Goal: Information Seeking & Learning: Check status

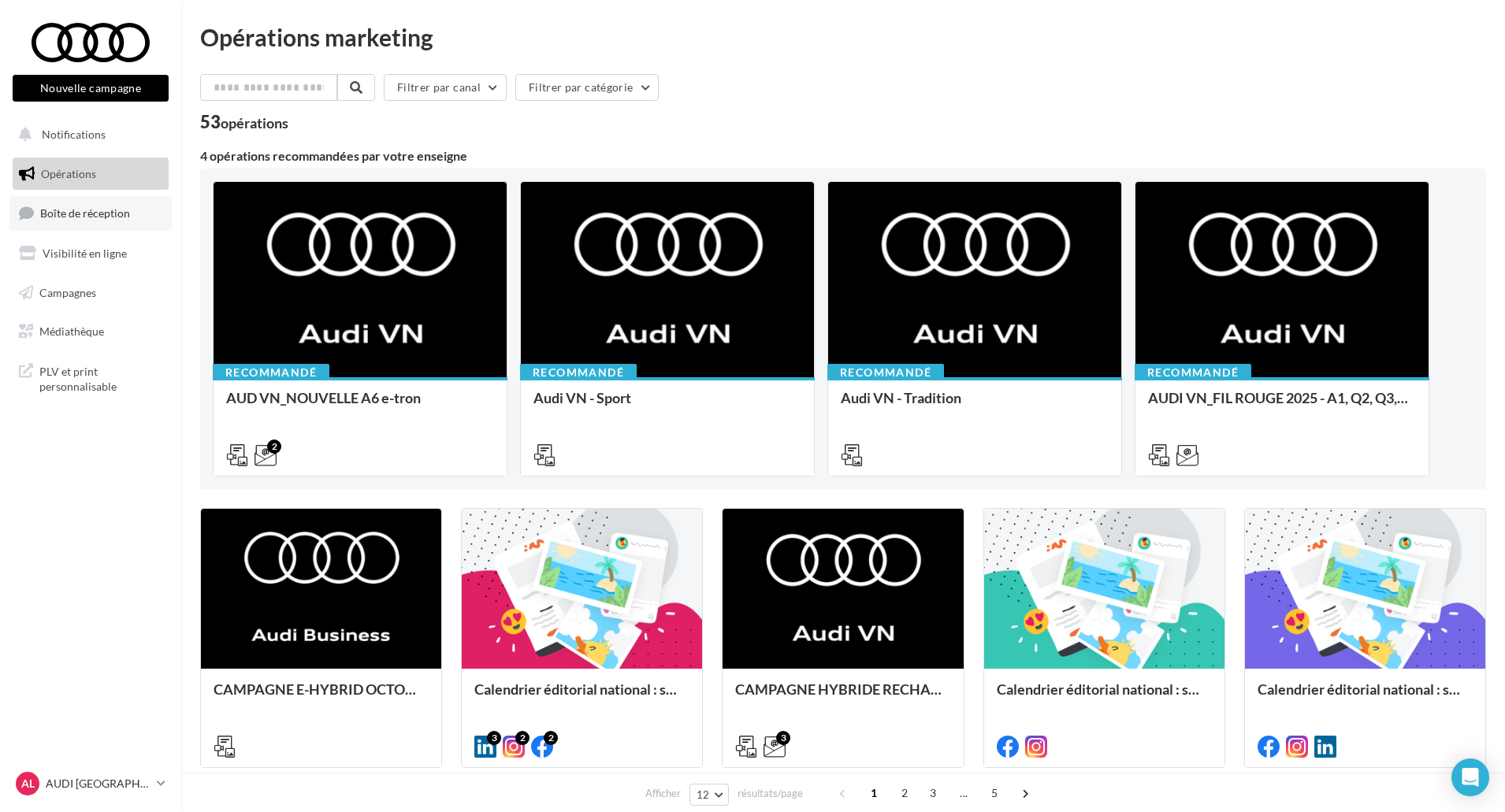
click at [76, 222] on link "Boîte de réception" at bounding box center [90, 213] width 163 height 34
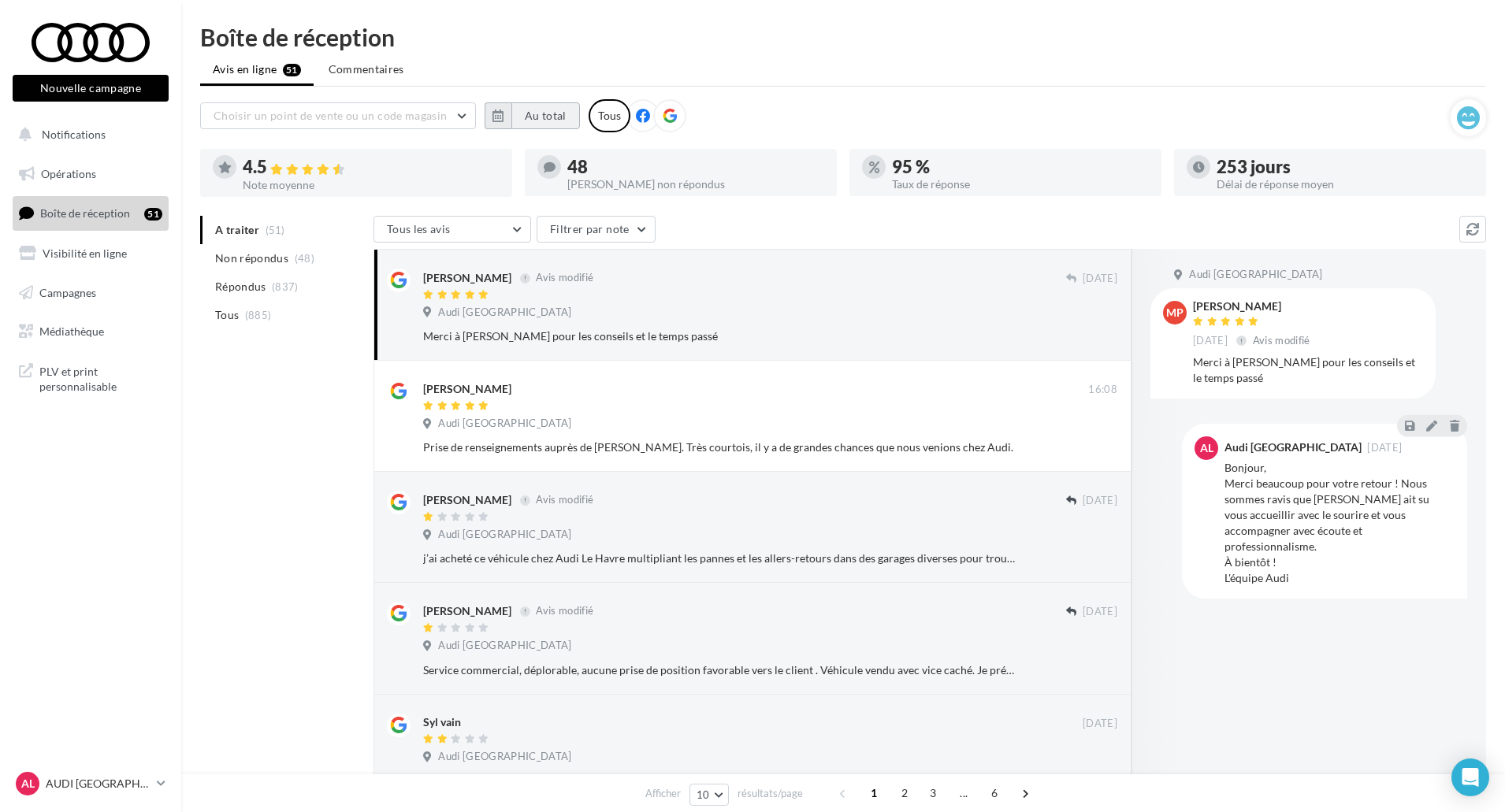
click at [548, 111] on button "Au total" at bounding box center [545, 115] width 68 height 27
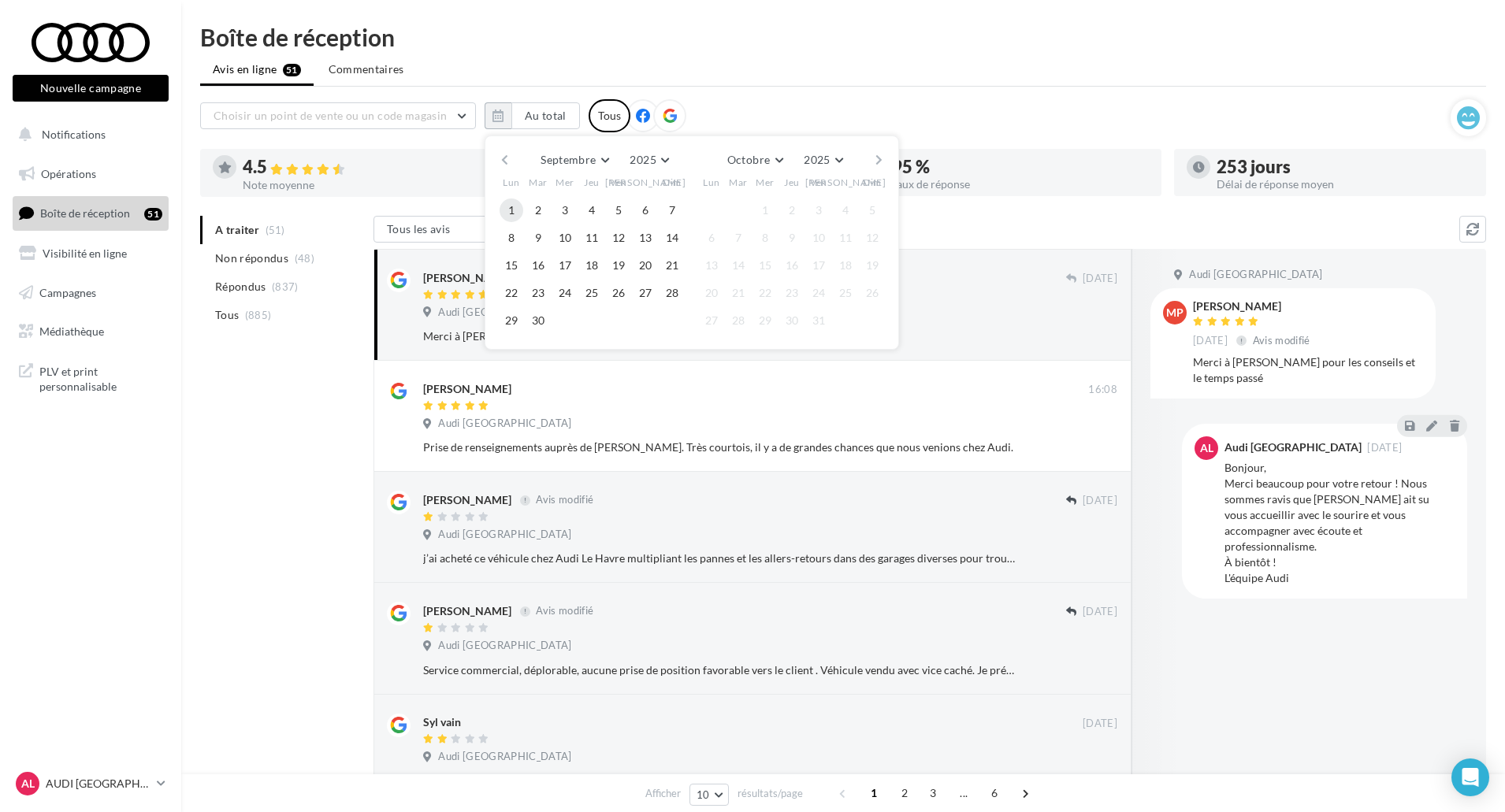
click at [510, 203] on button "1" at bounding box center [511, 210] width 24 height 24
click at [529, 314] on button "30" at bounding box center [538, 320] width 24 height 24
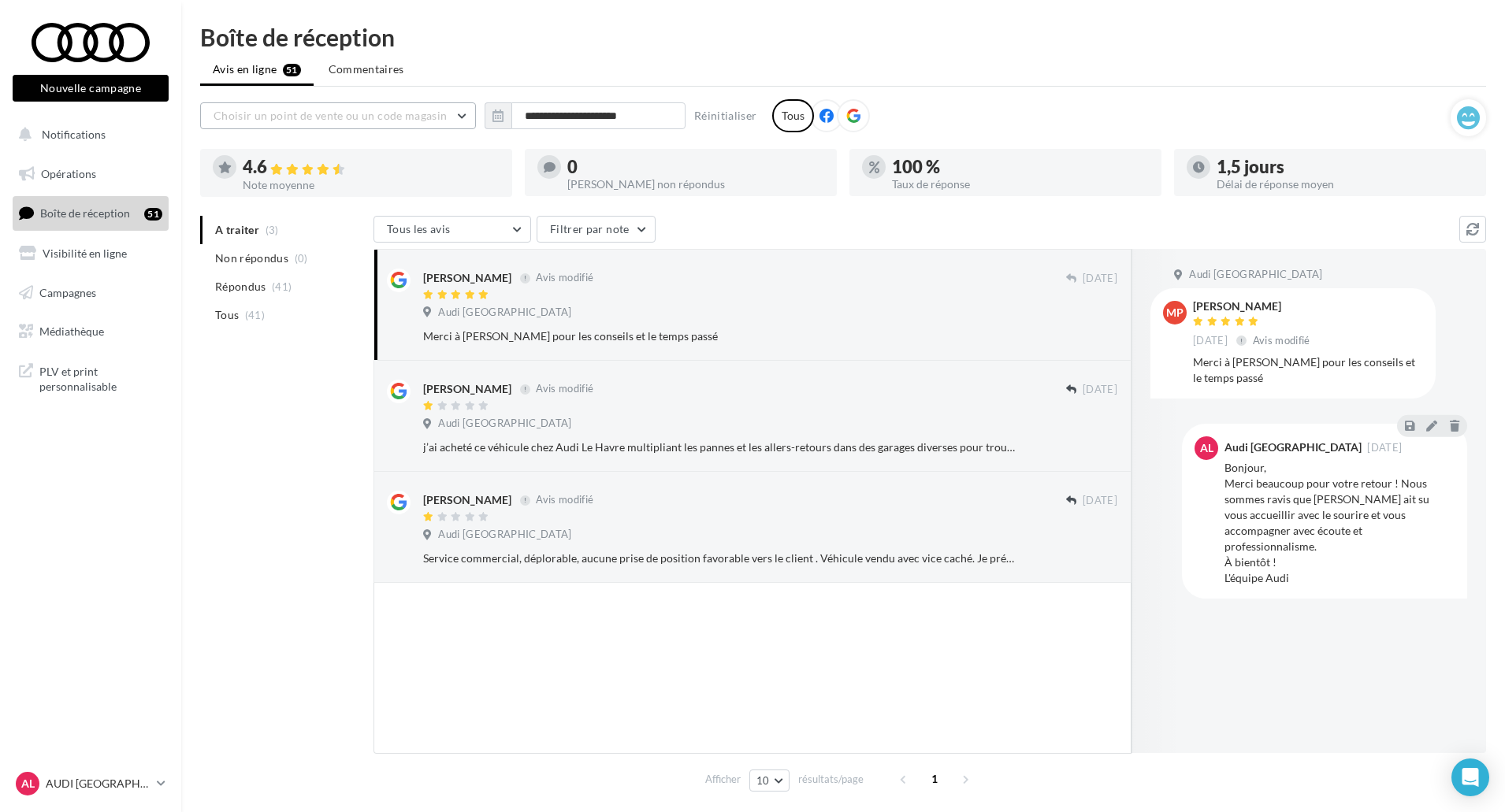
click at [449, 124] on button "Choisir un point de vente ou un code magasin" at bounding box center [338, 115] width 276 height 27
click at [426, 166] on button "04531 - Audi Le Havre" at bounding box center [338, 156] width 276 height 41
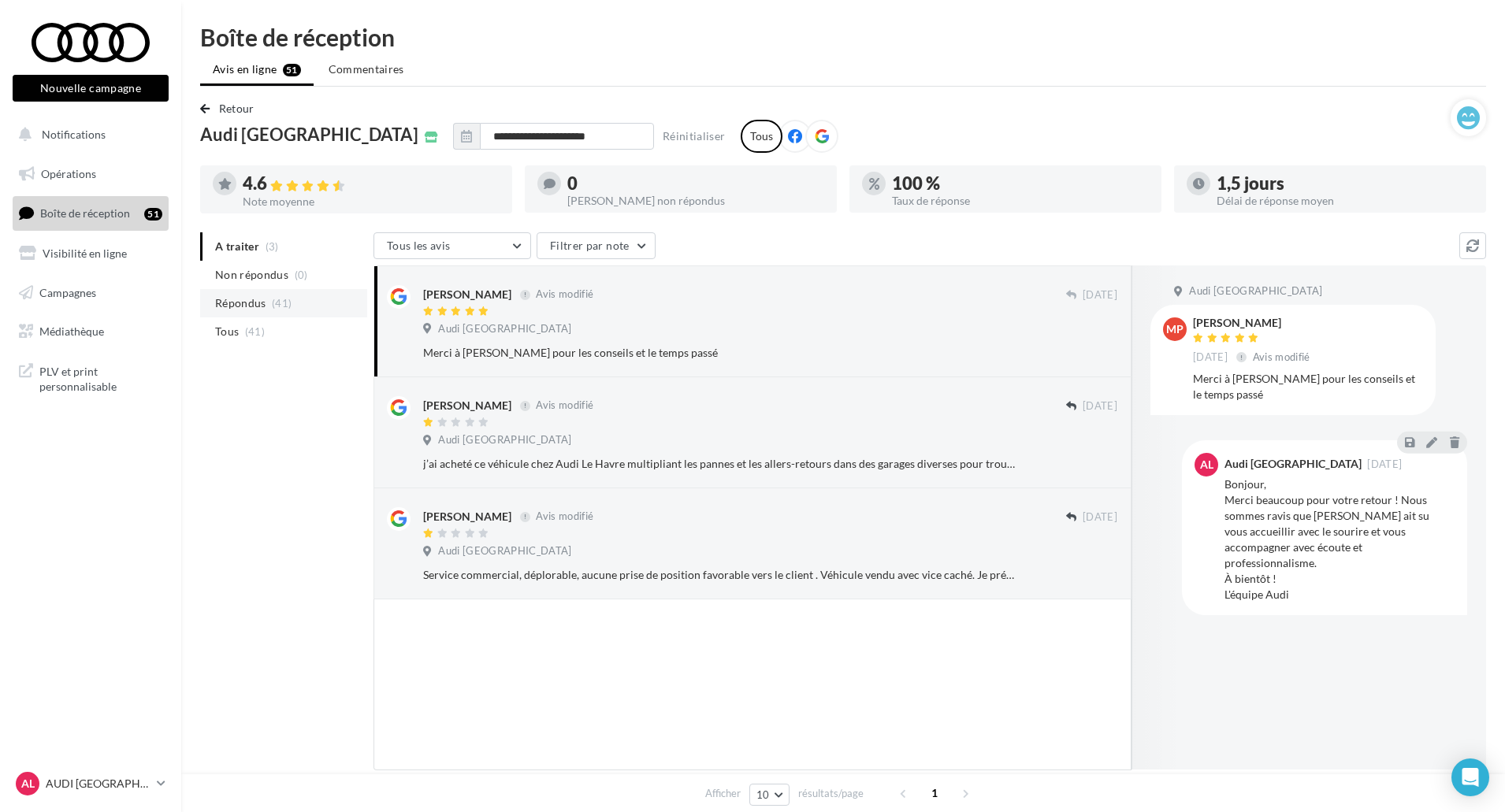
click at [309, 313] on li "Répondus (41)" at bounding box center [284, 303] width 167 height 28
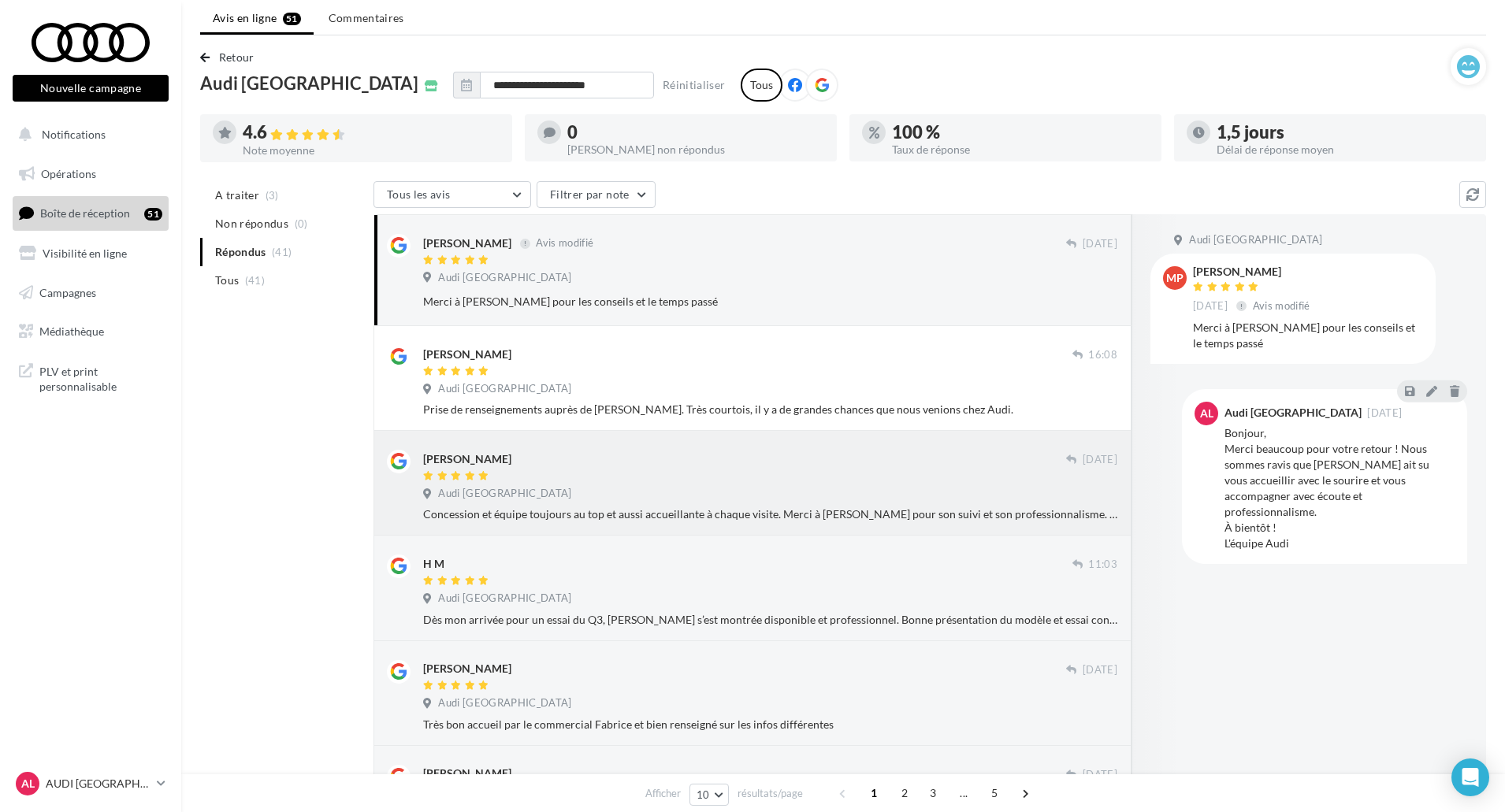
scroll to position [79, 0]
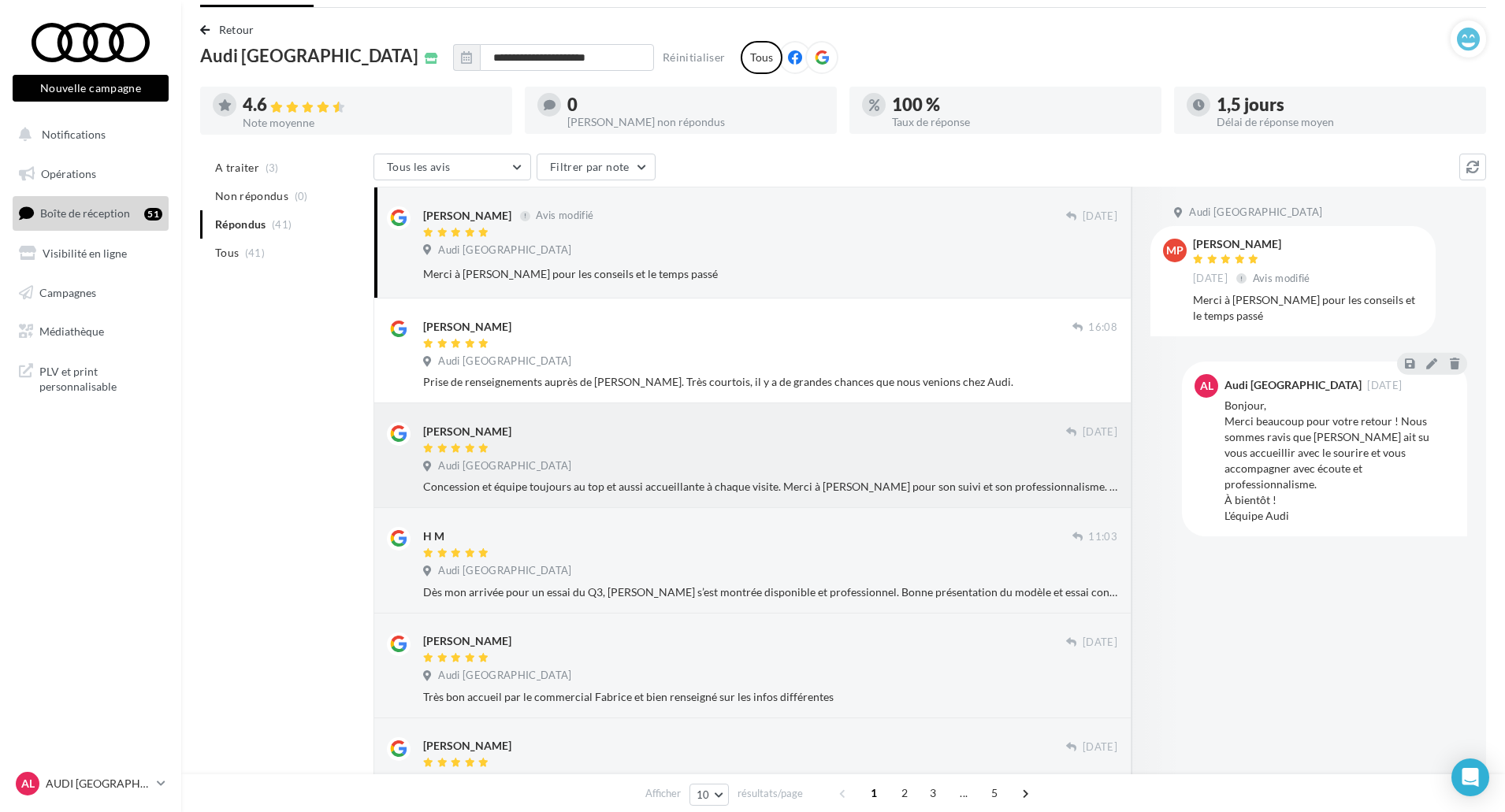
click at [780, 469] on div "Audi Le Havre" at bounding box center [770, 468] width 694 height 17
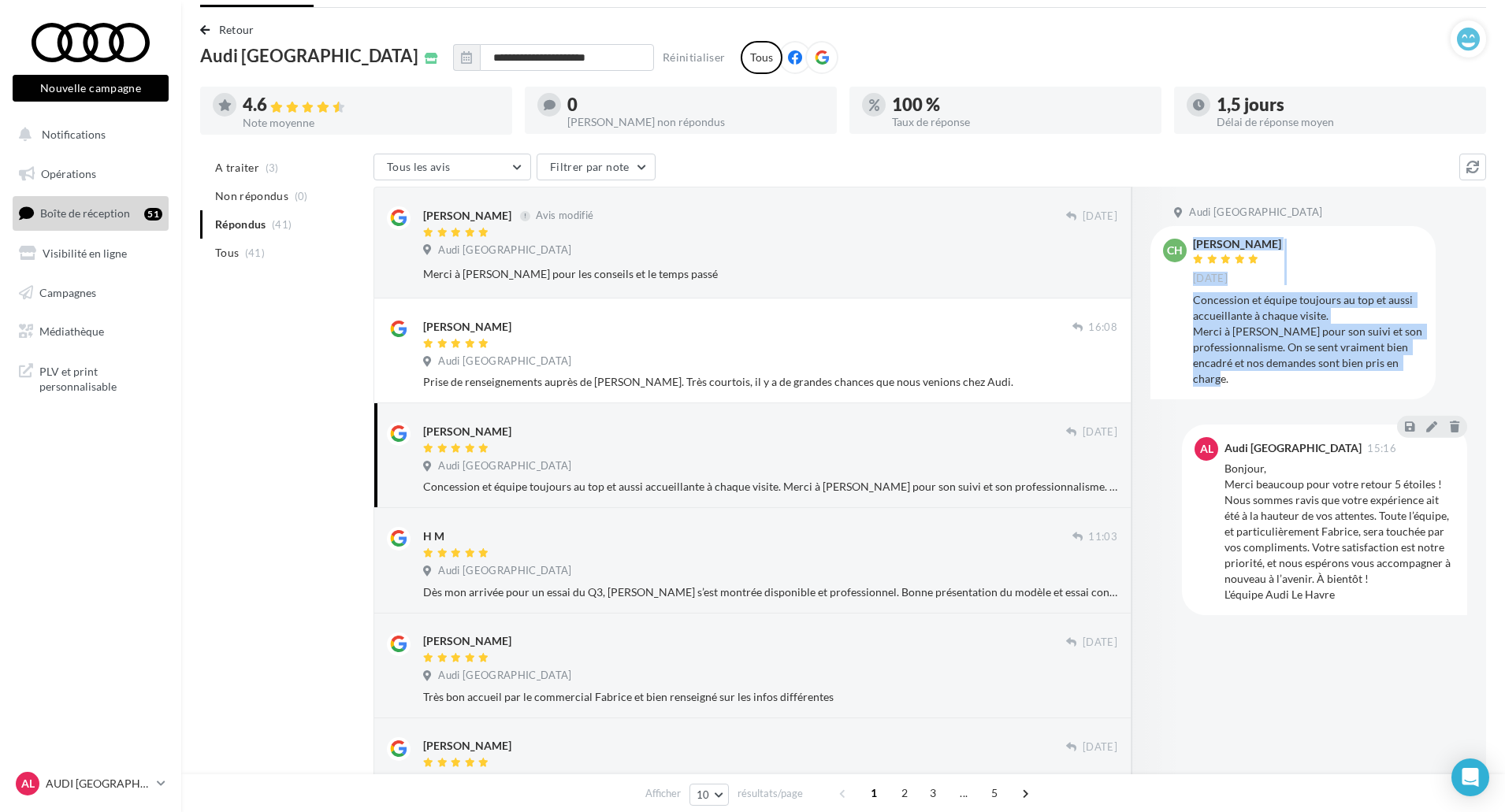
drag, startPoint x: 1189, startPoint y: 290, endPoint x: 1232, endPoint y: 380, distance: 99.7
click at [1232, 380] on div "CH Charlotte Hellot 13 mars Concession et équipe toujours au top et aussi accue…" at bounding box center [1293, 312] width 260 height 147
click at [1232, 380] on div "Concession et équipe toujours au top et aussi accueillante à chaque visite. Mer…" at bounding box center [1308, 340] width 230 height 94
drag, startPoint x: 1234, startPoint y: 380, endPoint x: 1192, endPoint y: 294, distance: 95.7
click at [1192, 294] on div "CH Charlotte Hellot 13 mars Concession et équipe toujours au top et aussi accue…" at bounding box center [1293, 312] width 260 height 147
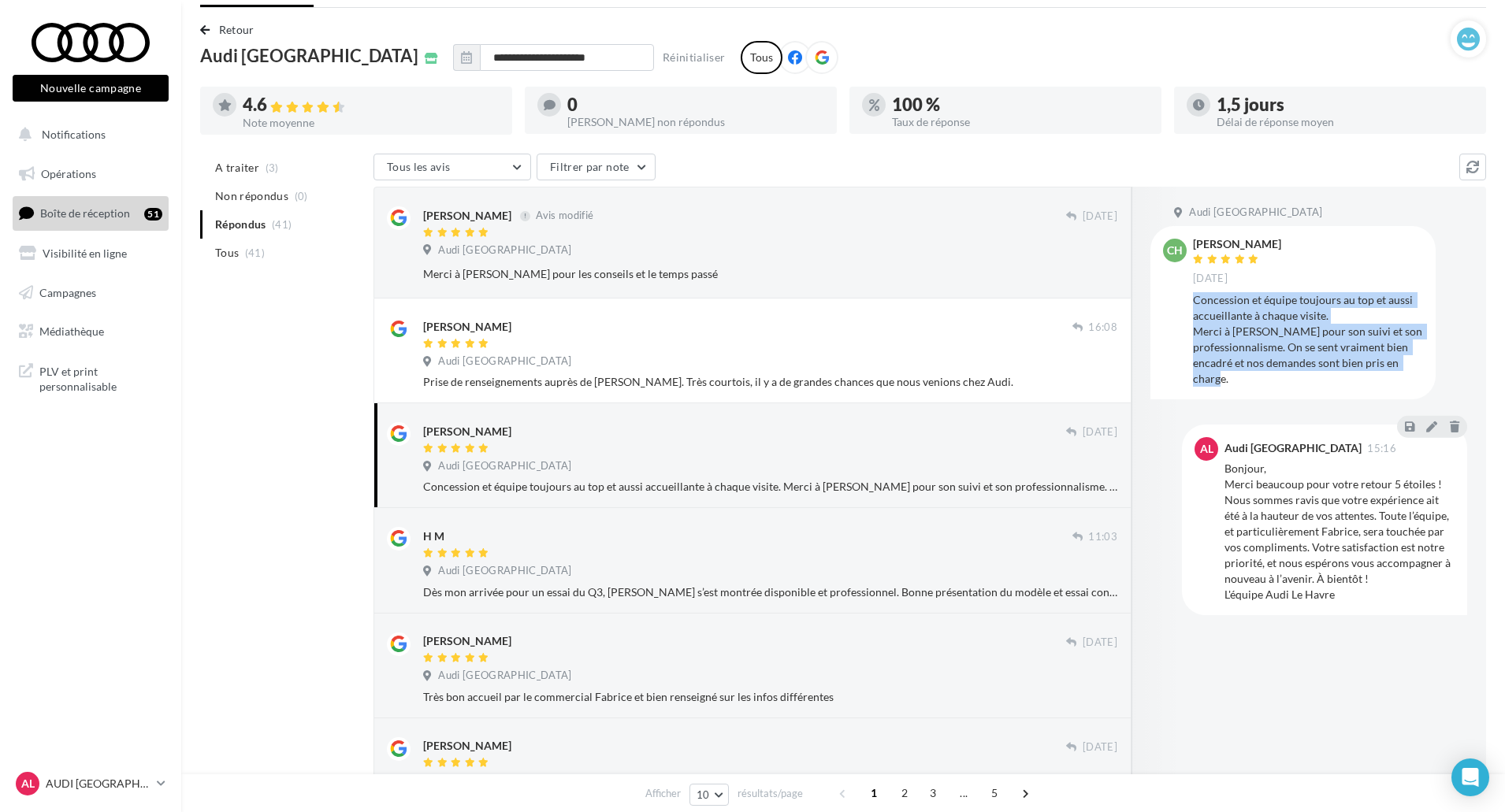
click at [1219, 329] on div "Concession et équipe toujours au top et aussi accueillante à chaque visite. Mer…" at bounding box center [1308, 340] width 230 height 94
drag, startPoint x: 1193, startPoint y: 296, endPoint x: 1289, endPoint y: 335, distance: 103.6
click at [1289, 335] on div "Concession et équipe toujours au top et aussi accueillante à chaque visite. Mer…" at bounding box center [1308, 340] width 230 height 94
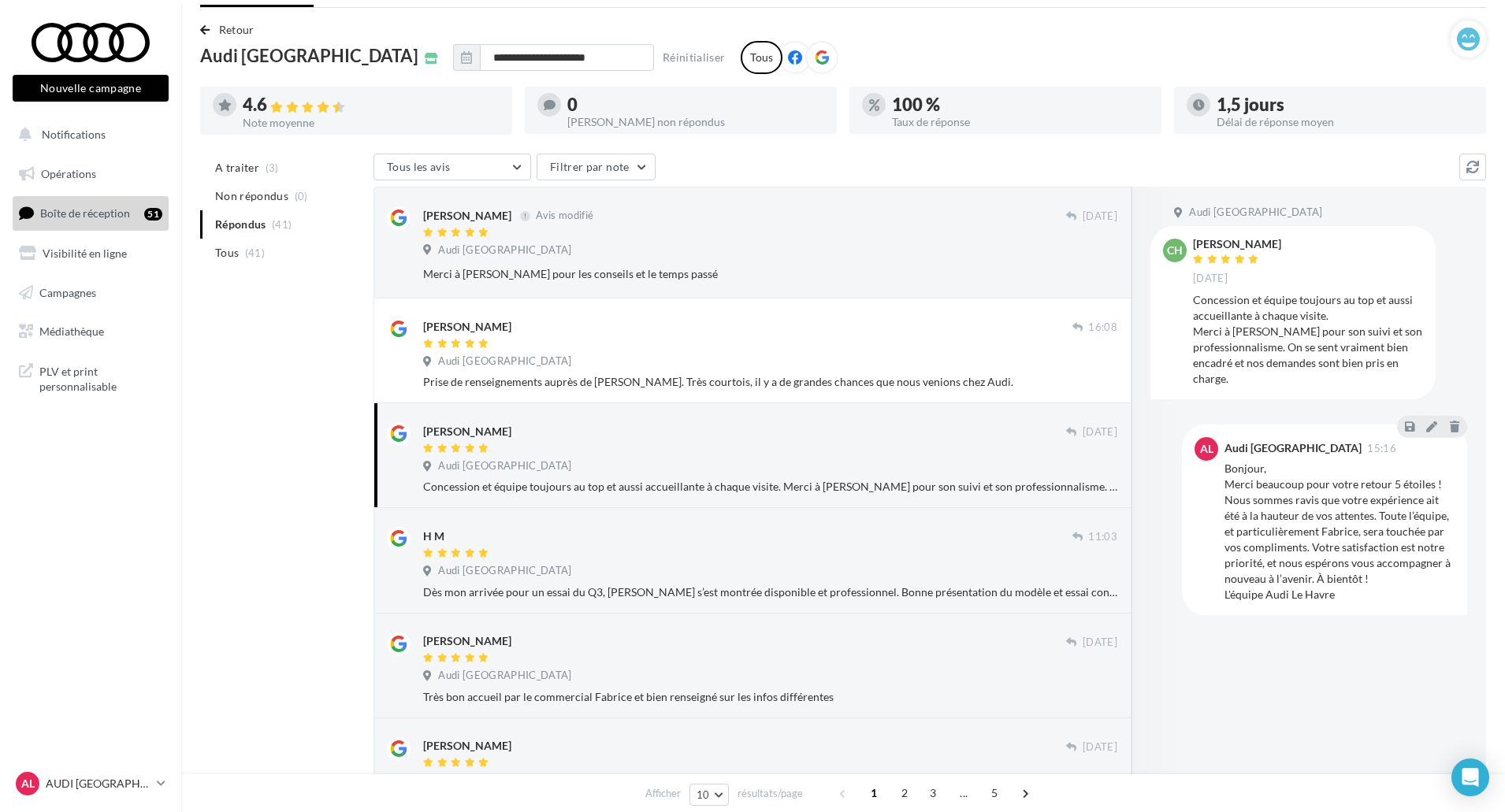
click at [1275, 358] on div "Concession et équipe toujours au top et aussi accueillante à chaque visite. Mer…" at bounding box center [1308, 340] width 230 height 94
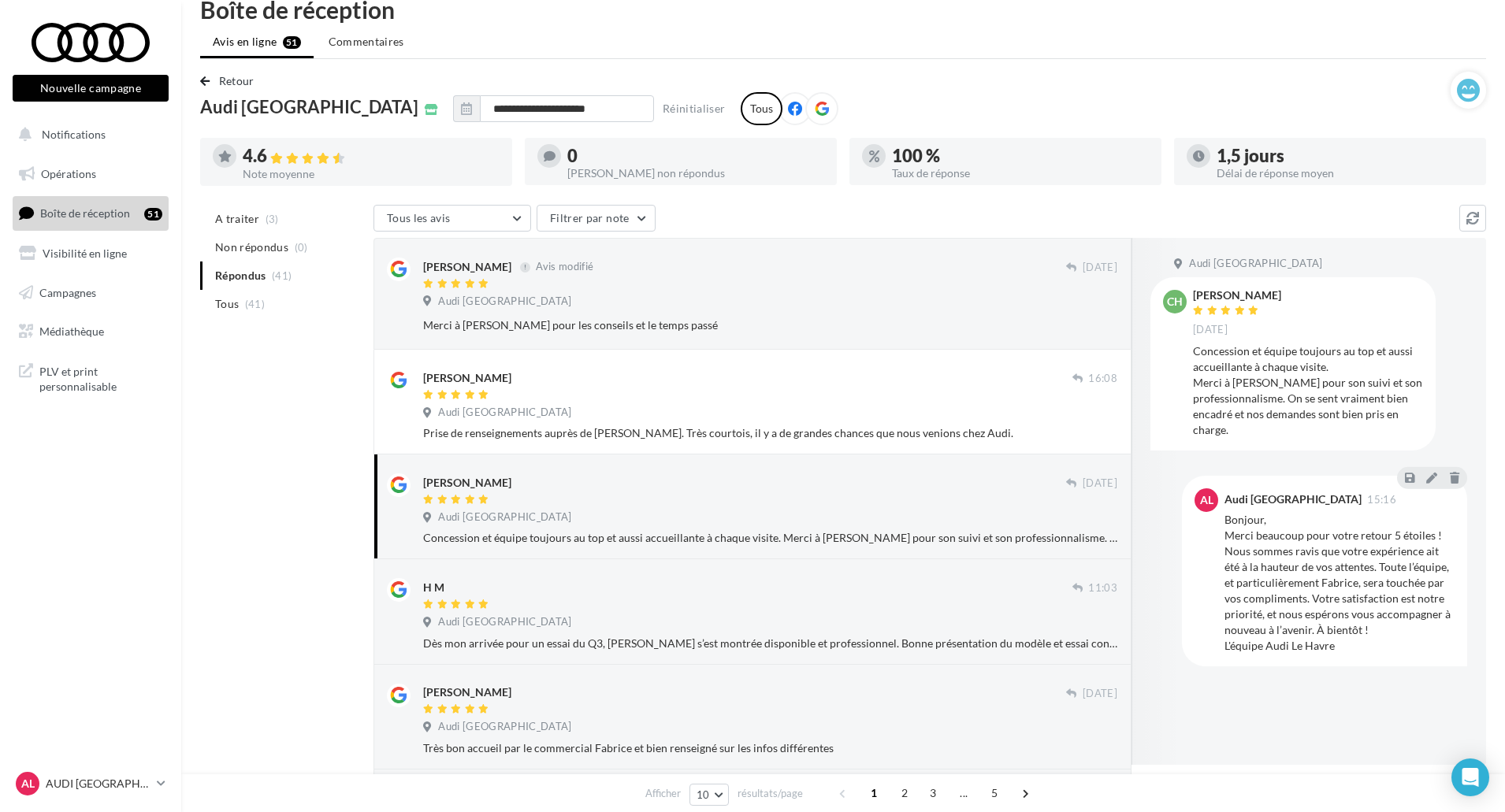
scroll to position [0, 0]
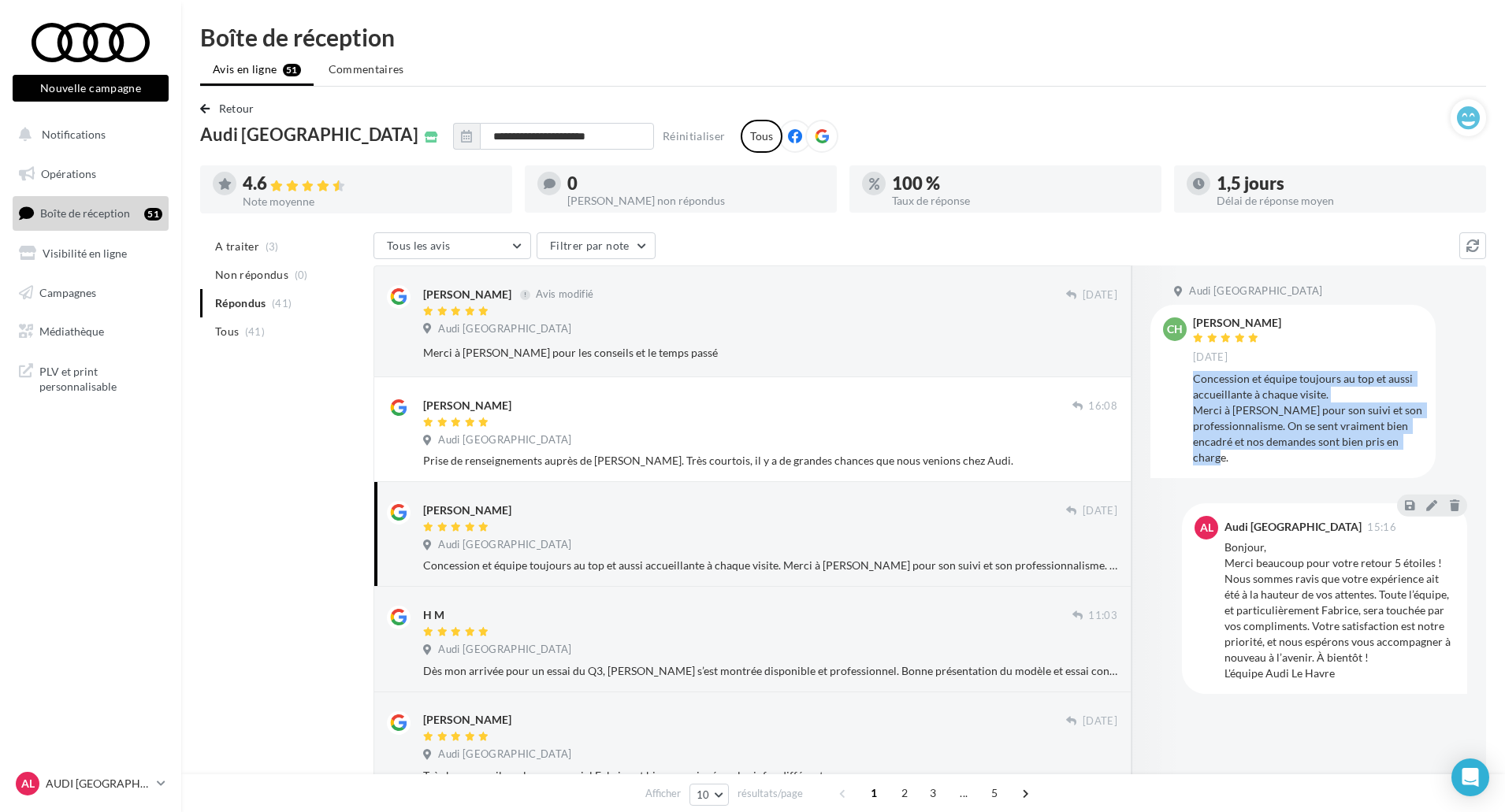
drag, startPoint x: 1194, startPoint y: 375, endPoint x: 1230, endPoint y: 466, distance: 97.9
click at [1230, 466] on div "CH Charlotte Hellot 13 mars Concession et équipe toujours au top et aussi accue…" at bounding box center [1293, 391] width 285 height 172
click at [1234, 459] on div "Concession et équipe toujours au top et aussi accueillante à chaque visite. Mer…" at bounding box center [1308, 419] width 230 height 94
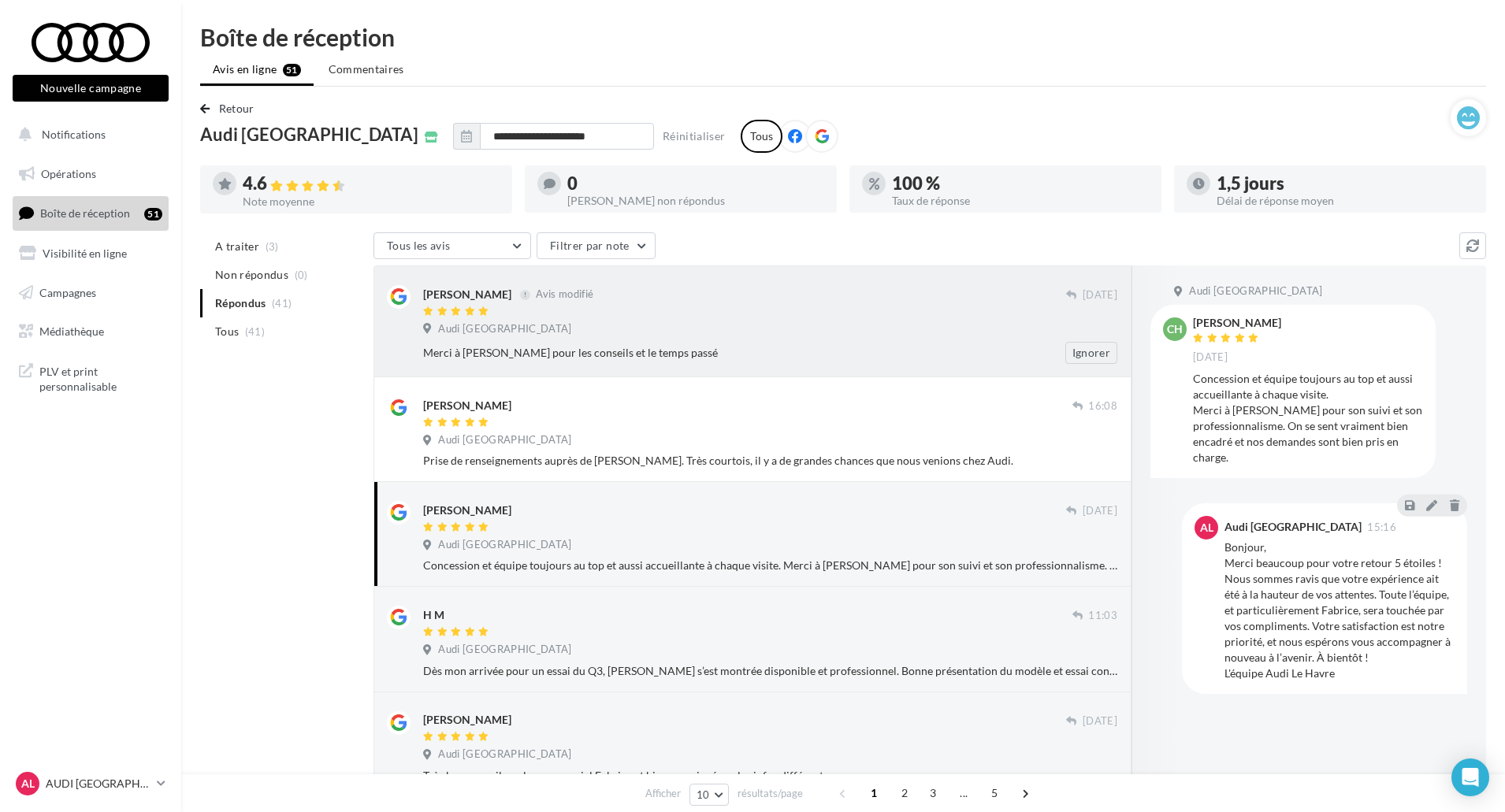
click at [866, 337] on div "Audi Le Havre" at bounding box center [770, 331] width 694 height 17
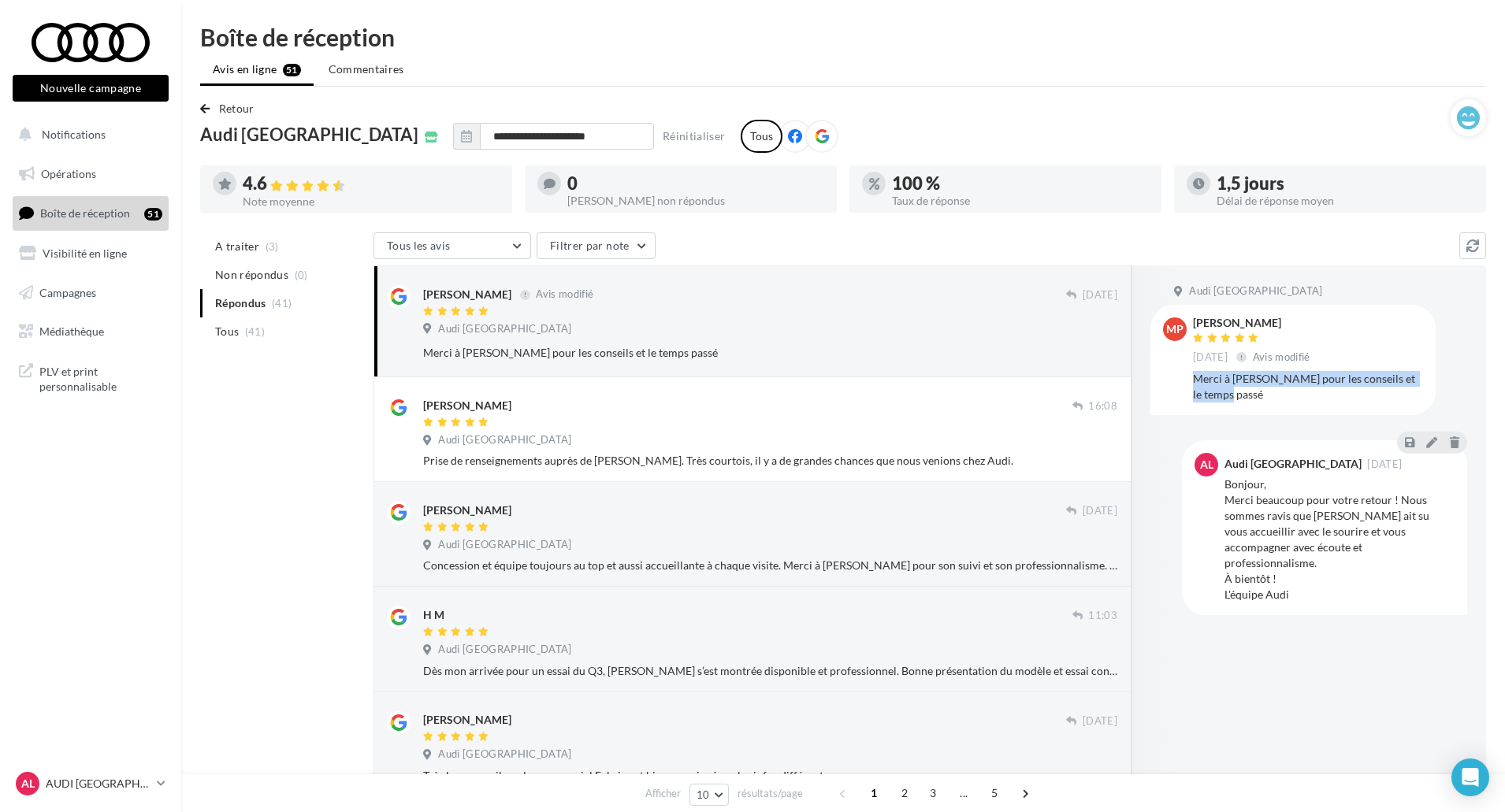
drag, startPoint x: 1195, startPoint y: 379, endPoint x: 1279, endPoint y: 394, distance: 85.3
click at [1279, 394] on div "Merci à Nicolas pour les conseils et le temps passé" at bounding box center [1308, 387] width 230 height 32
click at [819, 337] on div "Audi Le Havre" at bounding box center [770, 331] width 694 height 17
drag, startPoint x: 580, startPoint y: 299, endPoint x: 600, endPoint y: 298, distance: 20.0
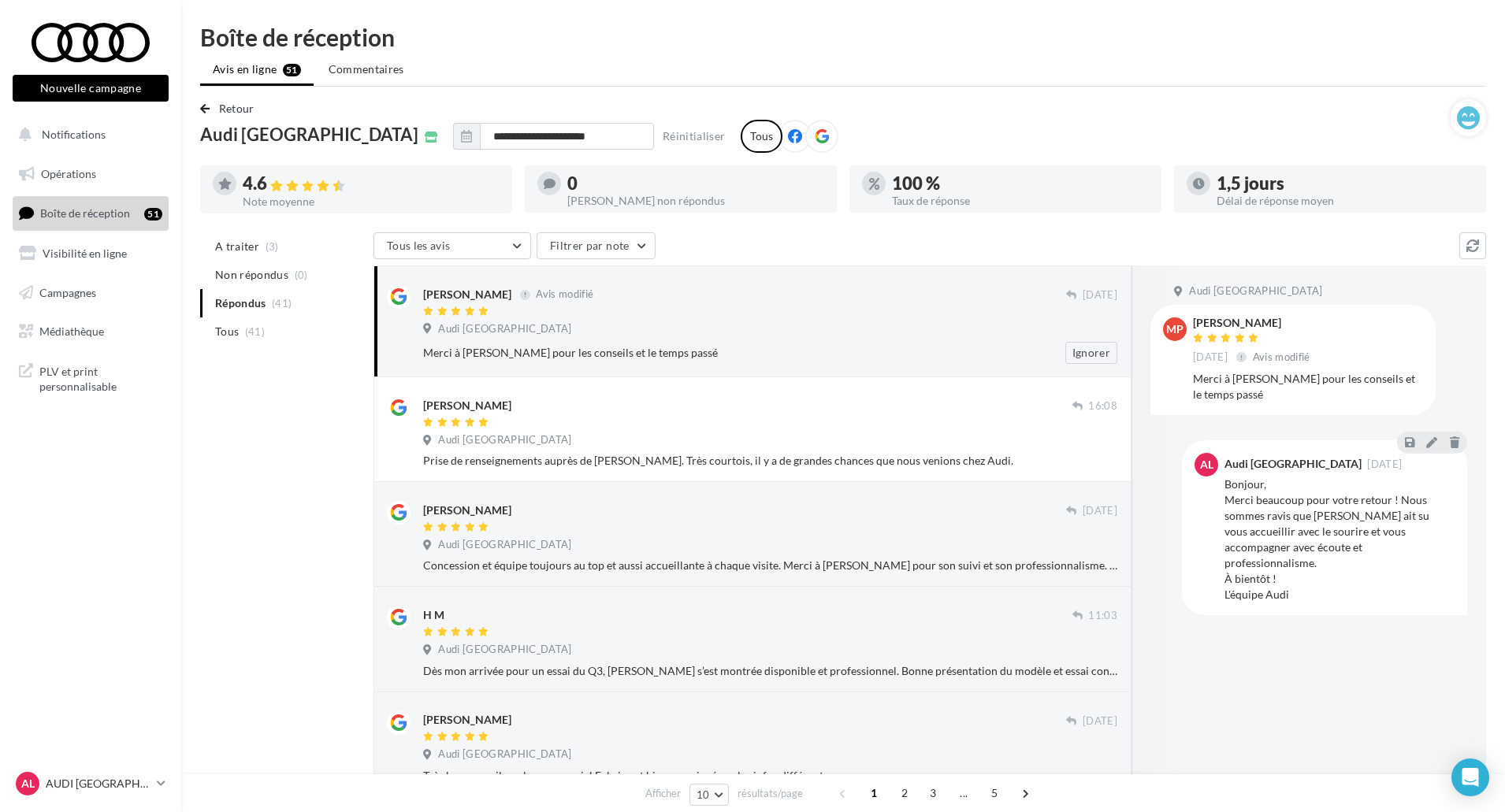
click at [600, 298] on div "Marion Patenotre Avis modifié" at bounding box center [745, 292] width 643 height 16
click at [625, 340] on div "Marion Patenotre Avis modifié 24 févr. Audi Le Havre Merci à Nicolas pour les c…" at bounding box center [770, 324] width 694 height 79
drag, startPoint x: 425, startPoint y: 354, endPoint x: 675, endPoint y: 348, distance: 250.1
click at [675, 348] on div "Merci à Nicolas pour les conseils et le temps passé" at bounding box center [719, 353] width 592 height 15
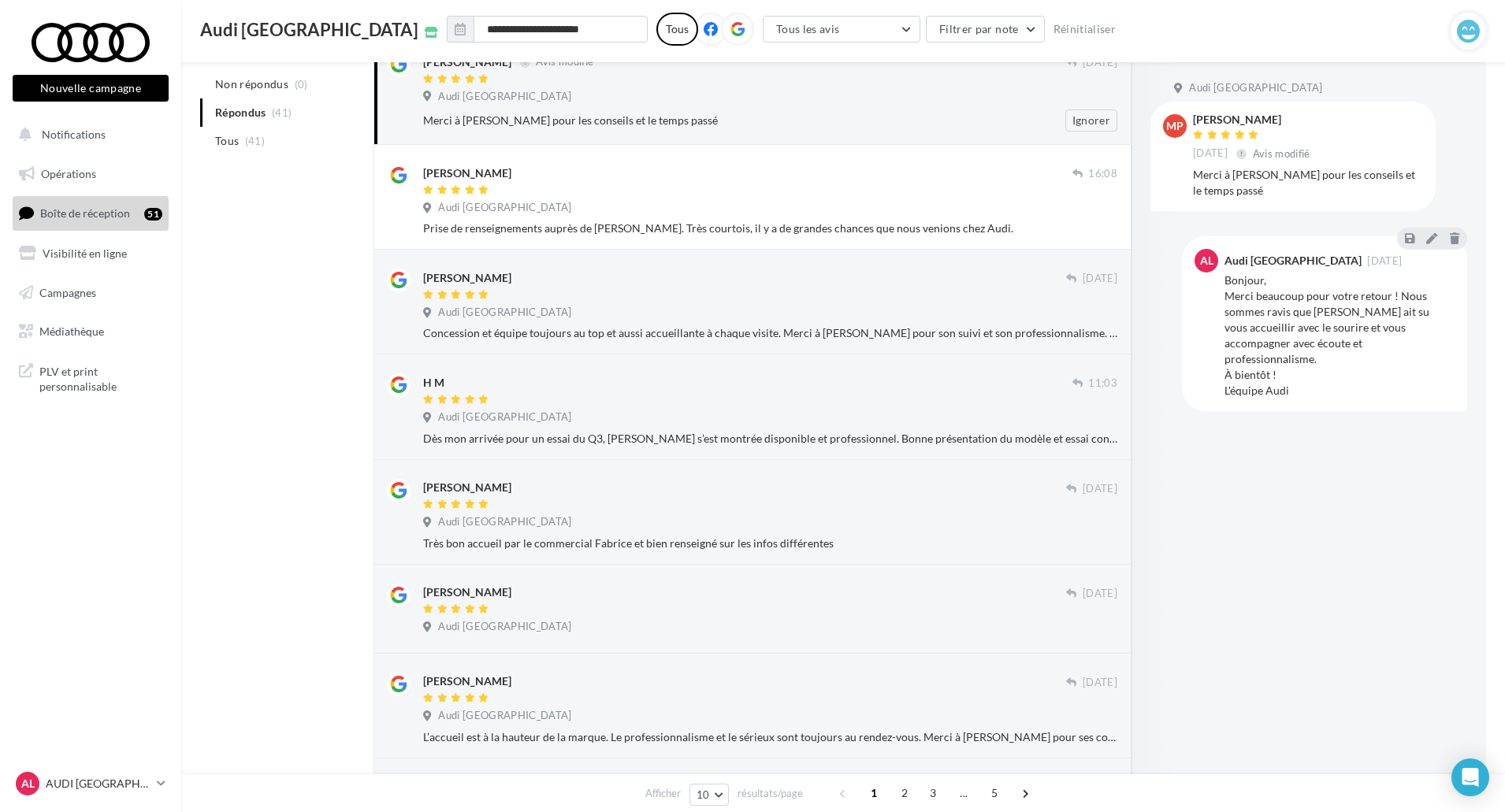
scroll to position [316, 0]
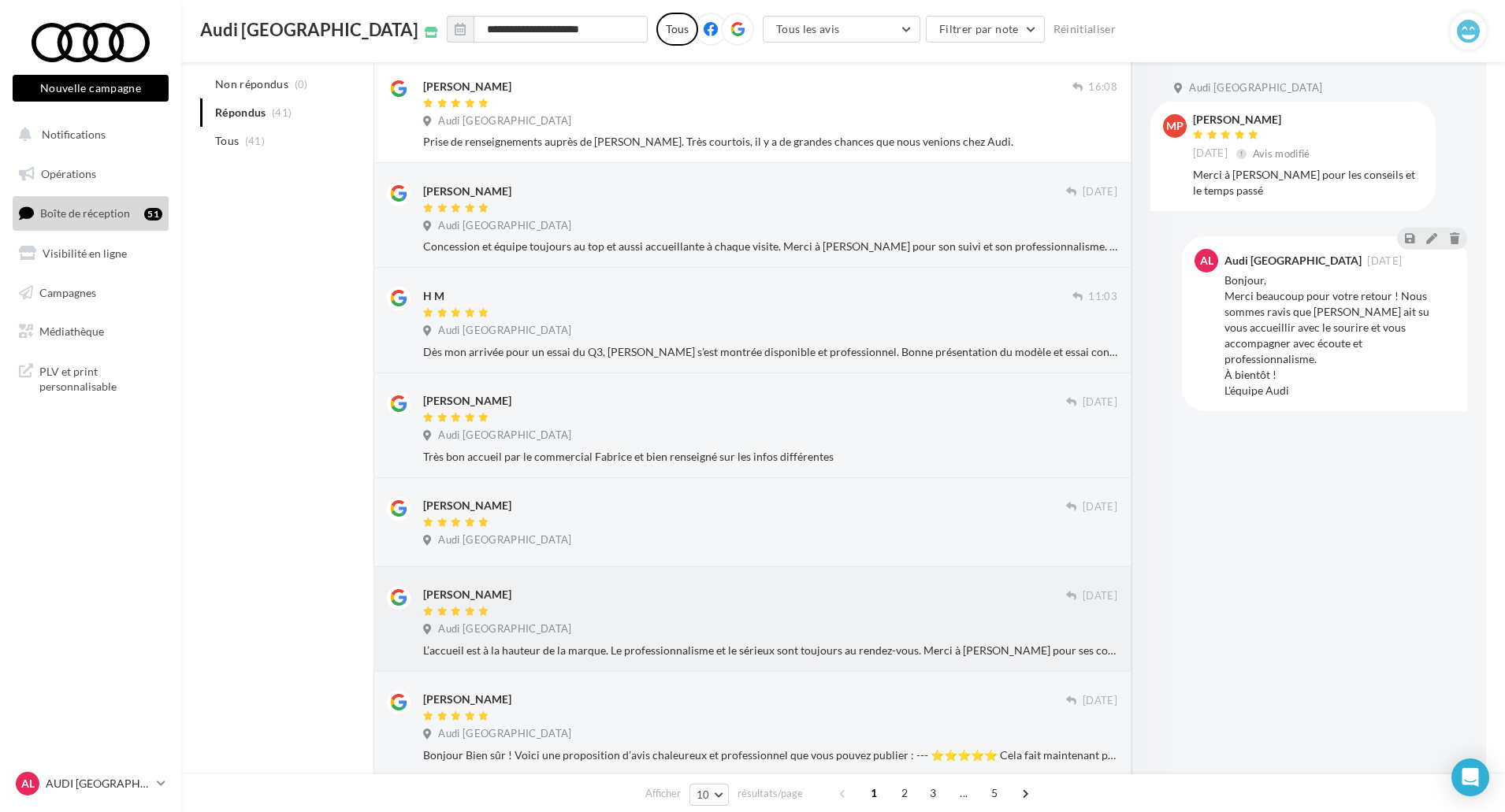
drag, startPoint x: 1084, startPoint y: 598, endPoint x: 1087, endPoint y: 613, distance: 15.3
click at [1087, 613] on div "14/01/2024" at bounding box center [1091, 602] width 51 height 33
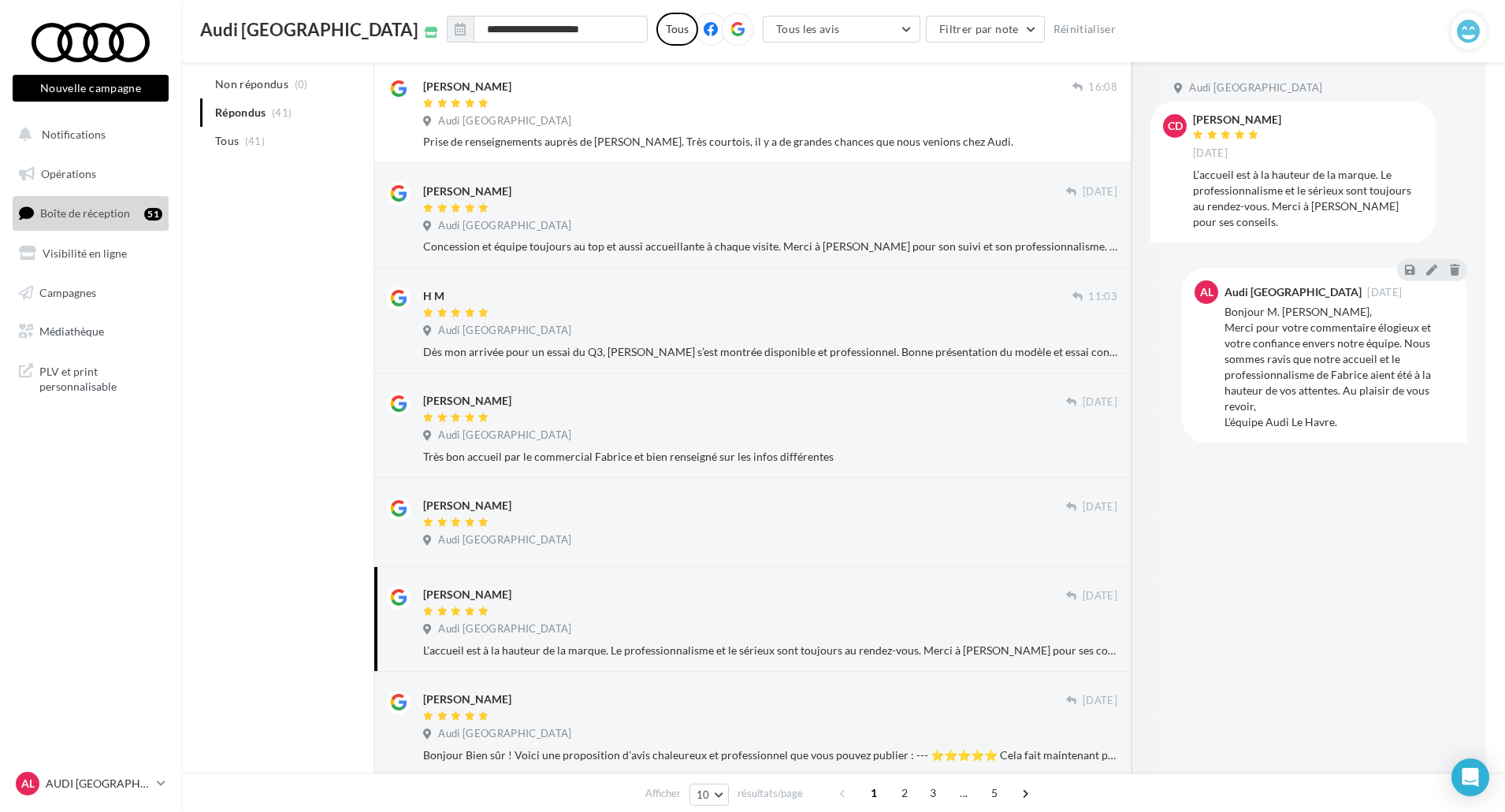
click at [1084, 621] on div "CHRISTOPHE DRYACKI 14/01/2024 Audi Le Havre L’accueil est à la hauteur de la ma…" at bounding box center [770, 622] width 694 height 72
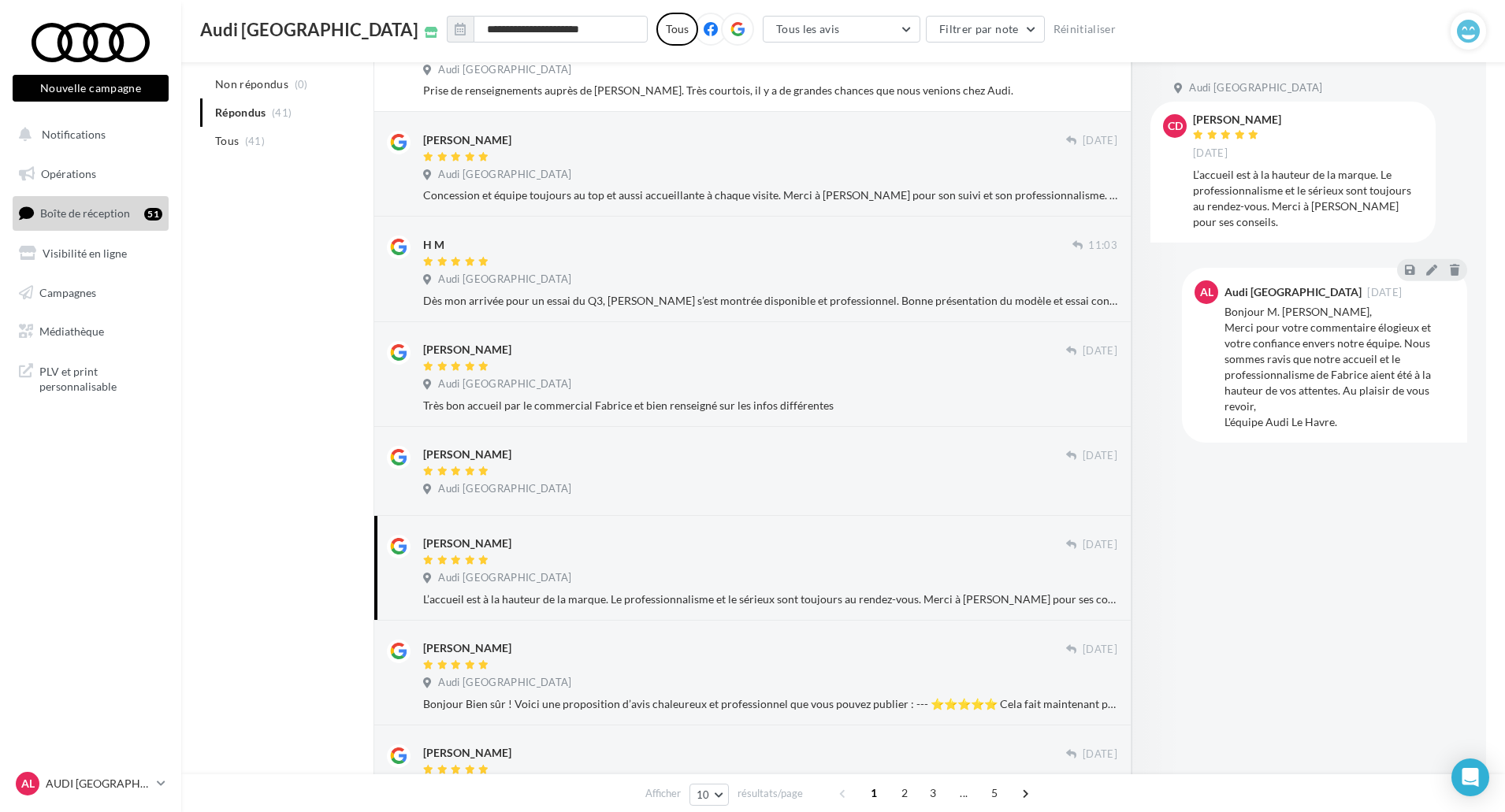
scroll to position [393, 0]
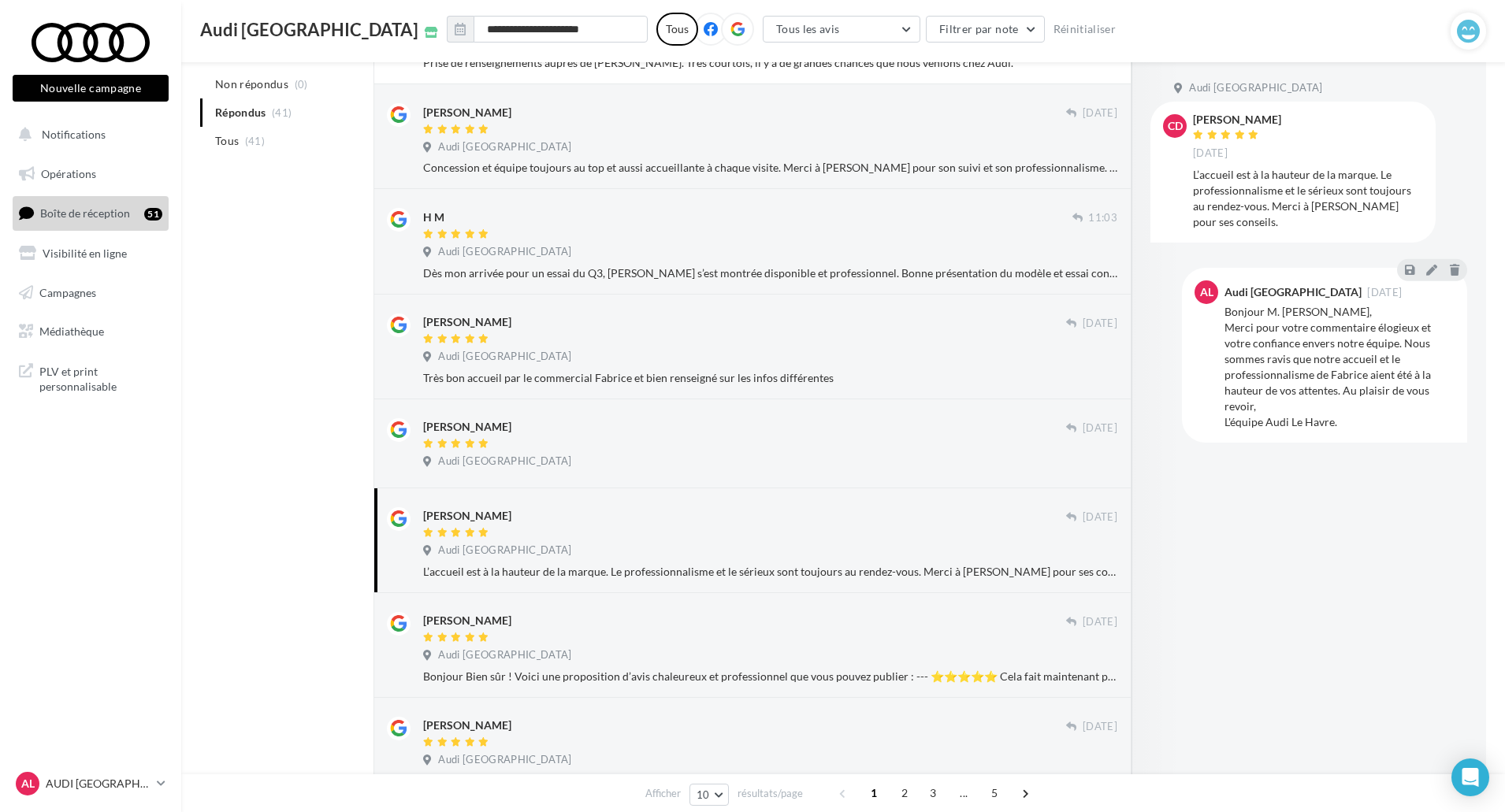
click at [863, 552] on div "Audi Le Havre" at bounding box center [770, 552] width 694 height 17
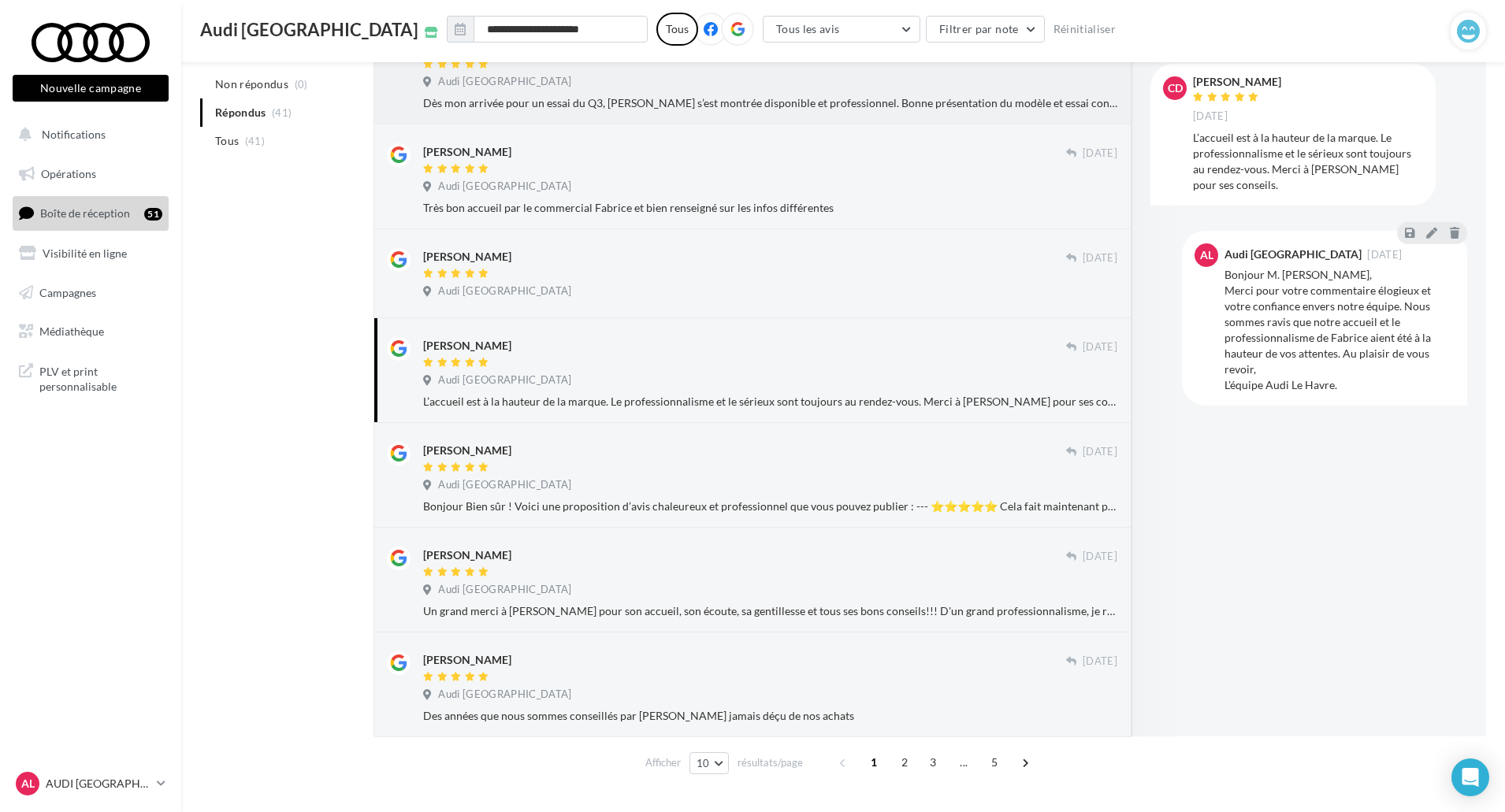
scroll to position [601, 0]
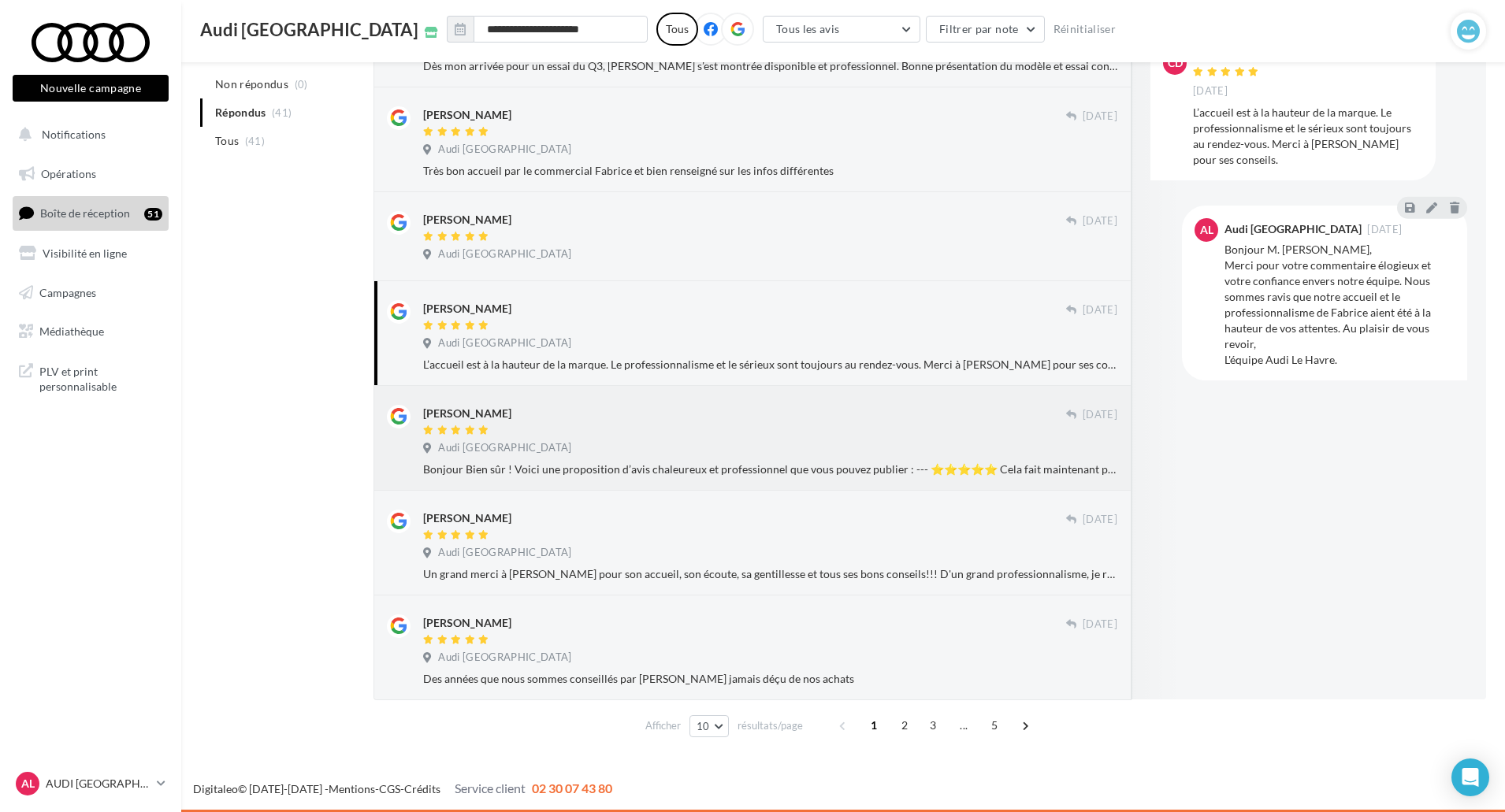
click at [911, 473] on div "Bonjour Bien sûr ! Voici une proposition d’avis chaleureux et professionnel que…" at bounding box center [770, 469] width 694 height 15
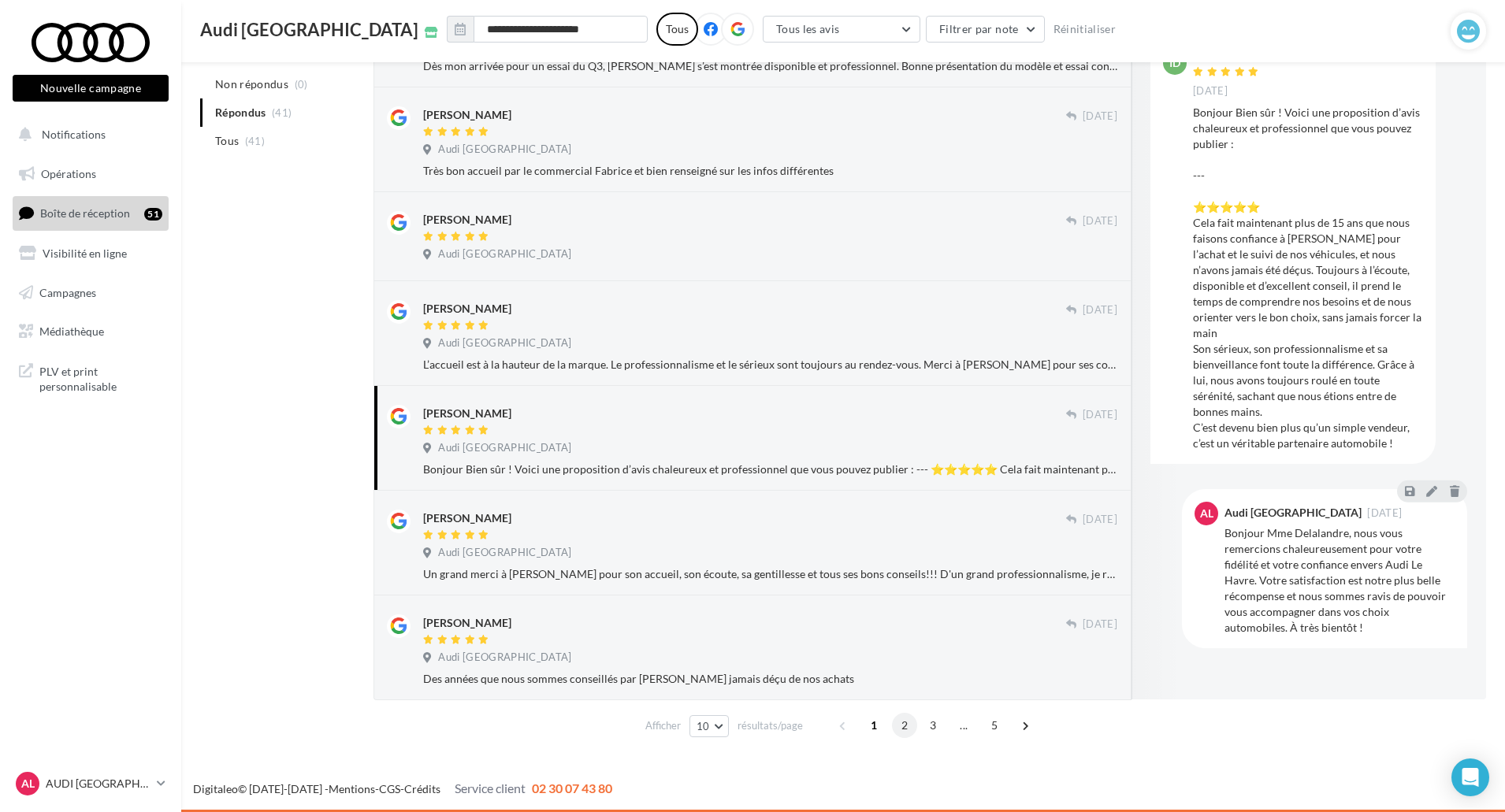
click at [902, 726] on span "2" at bounding box center [905, 725] width 25 height 25
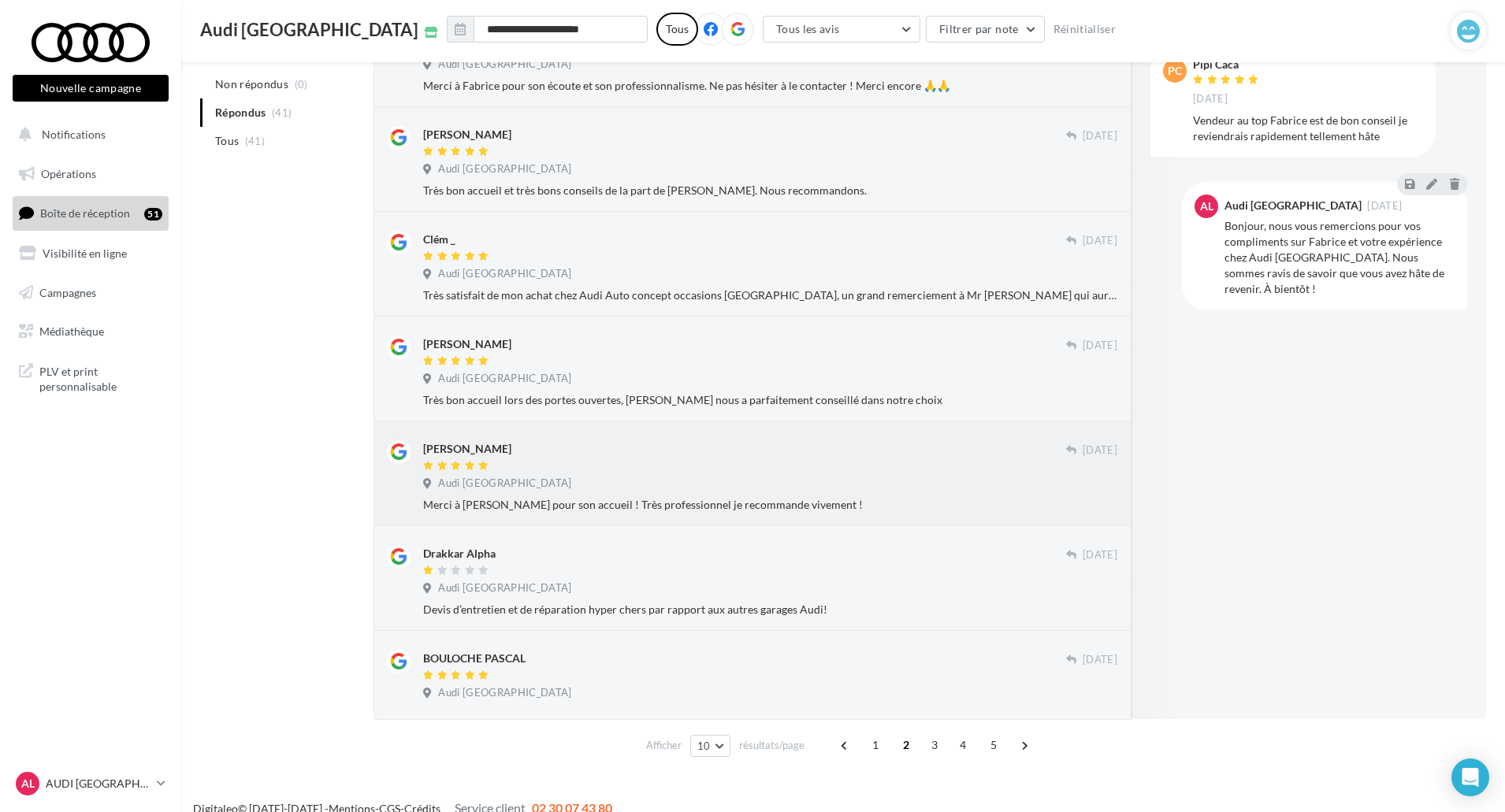
scroll to position [576, 0]
click at [930, 749] on span "3" at bounding box center [934, 745] width 25 height 25
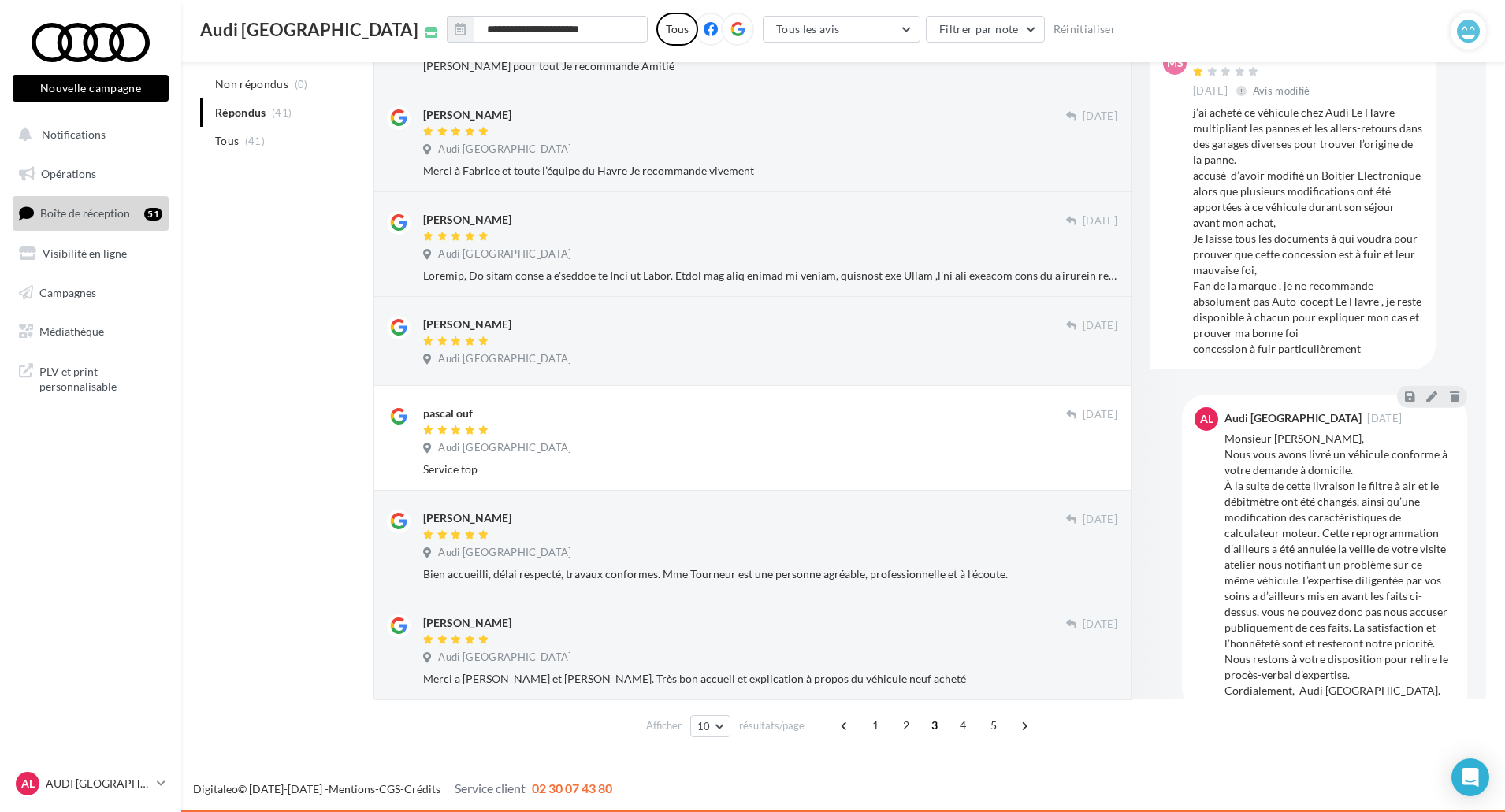
scroll to position [607, 0]
click at [960, 737] on span "4" at bounding box center [963, 725] width 25 height 25
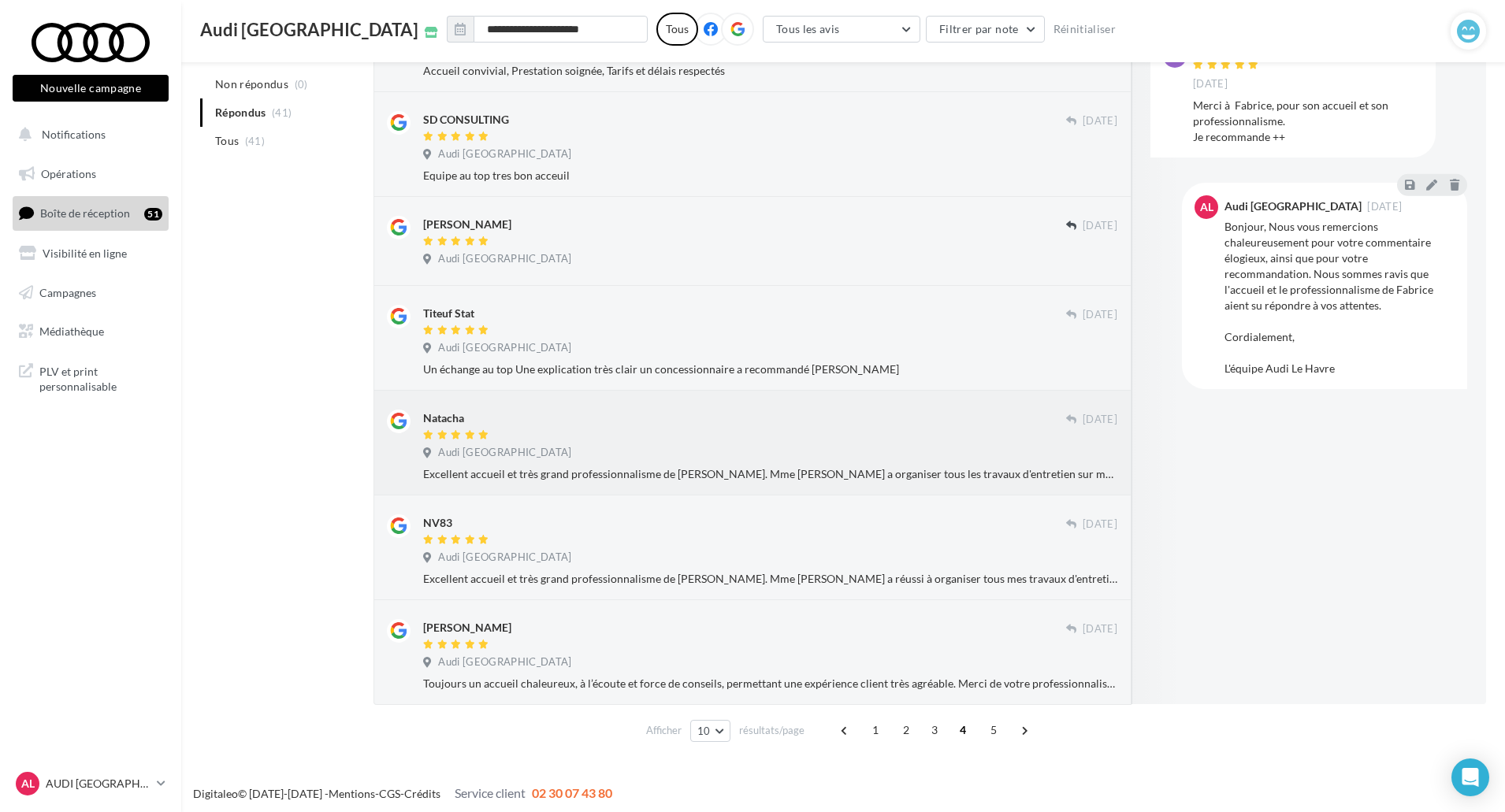
scroll to position [579, 0]
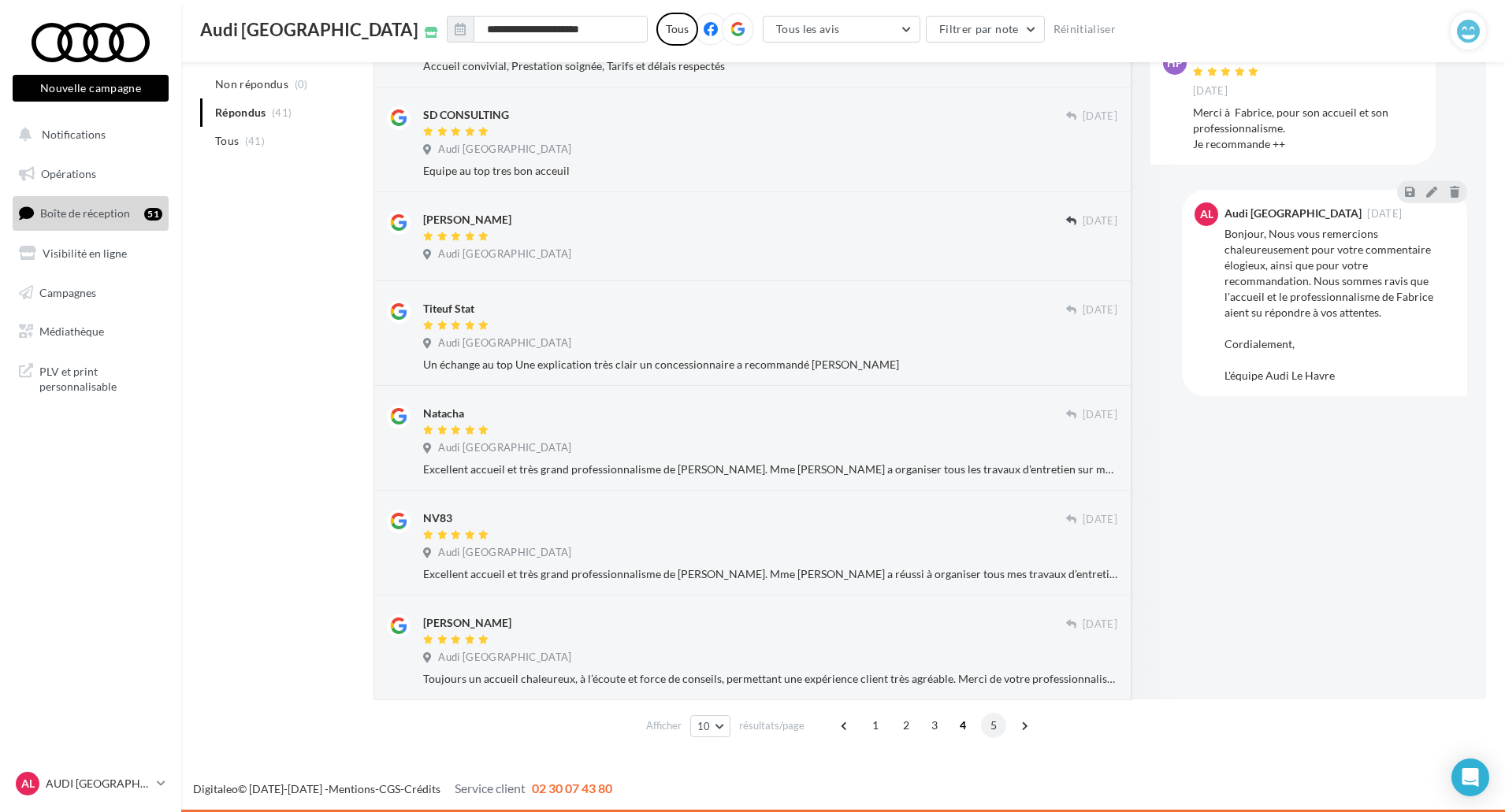
click at [988, 721] on span "5" at bounding box center [993, 725] width 25 height 25
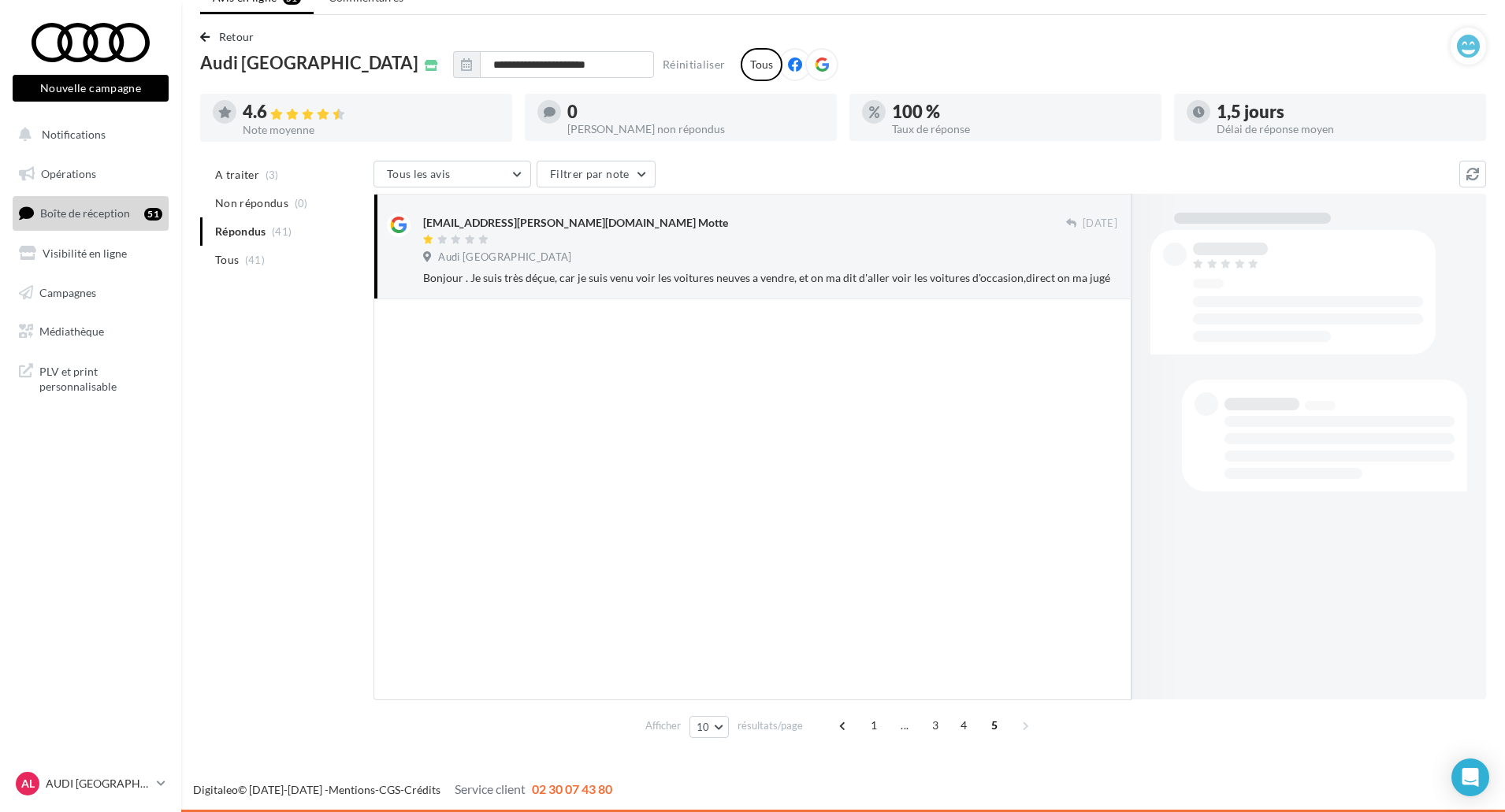
scroll to position [67, 0]
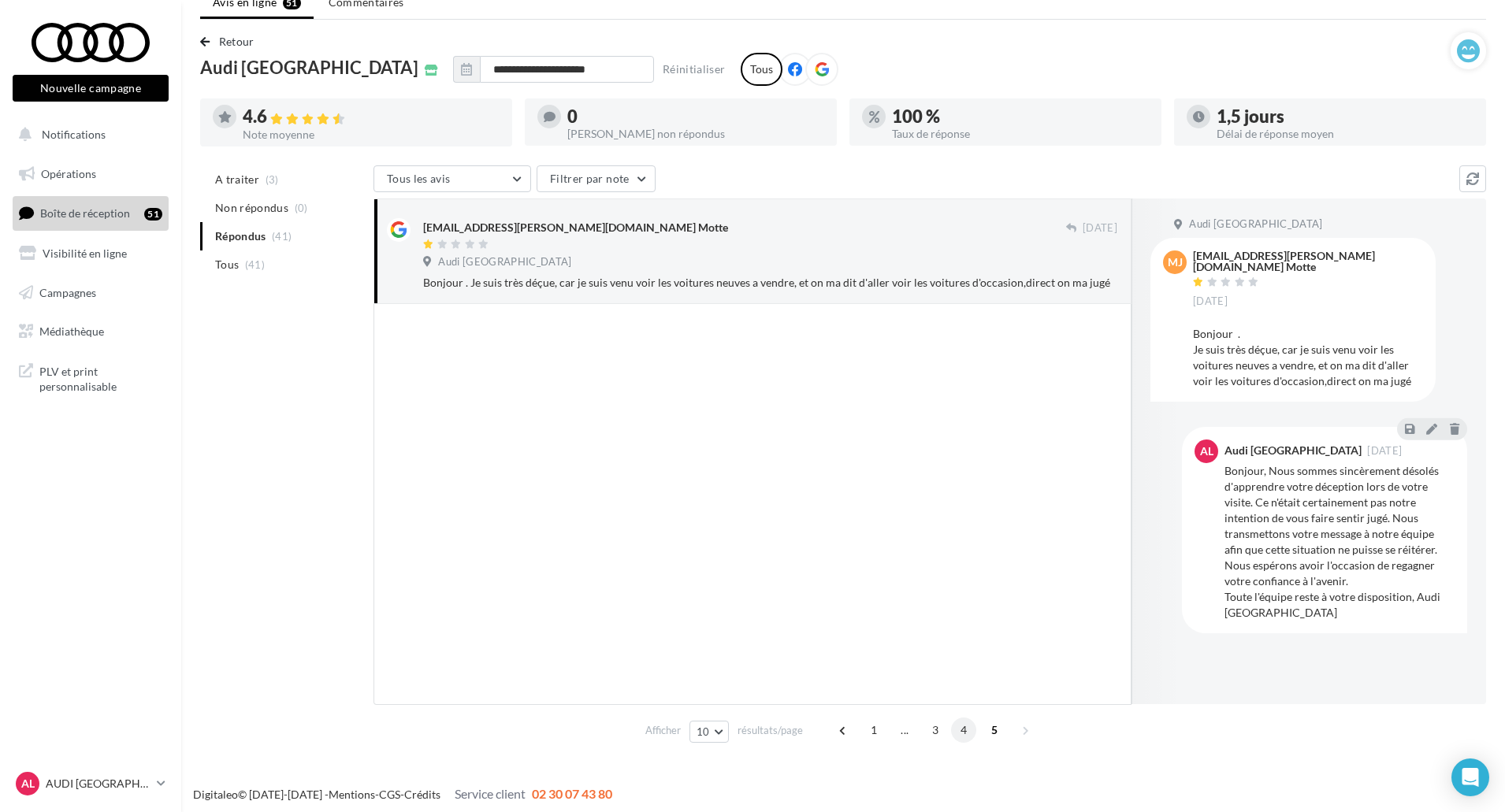
click at [958, 732] on span "4" at bounding box center [963, 730] width 25 height 25
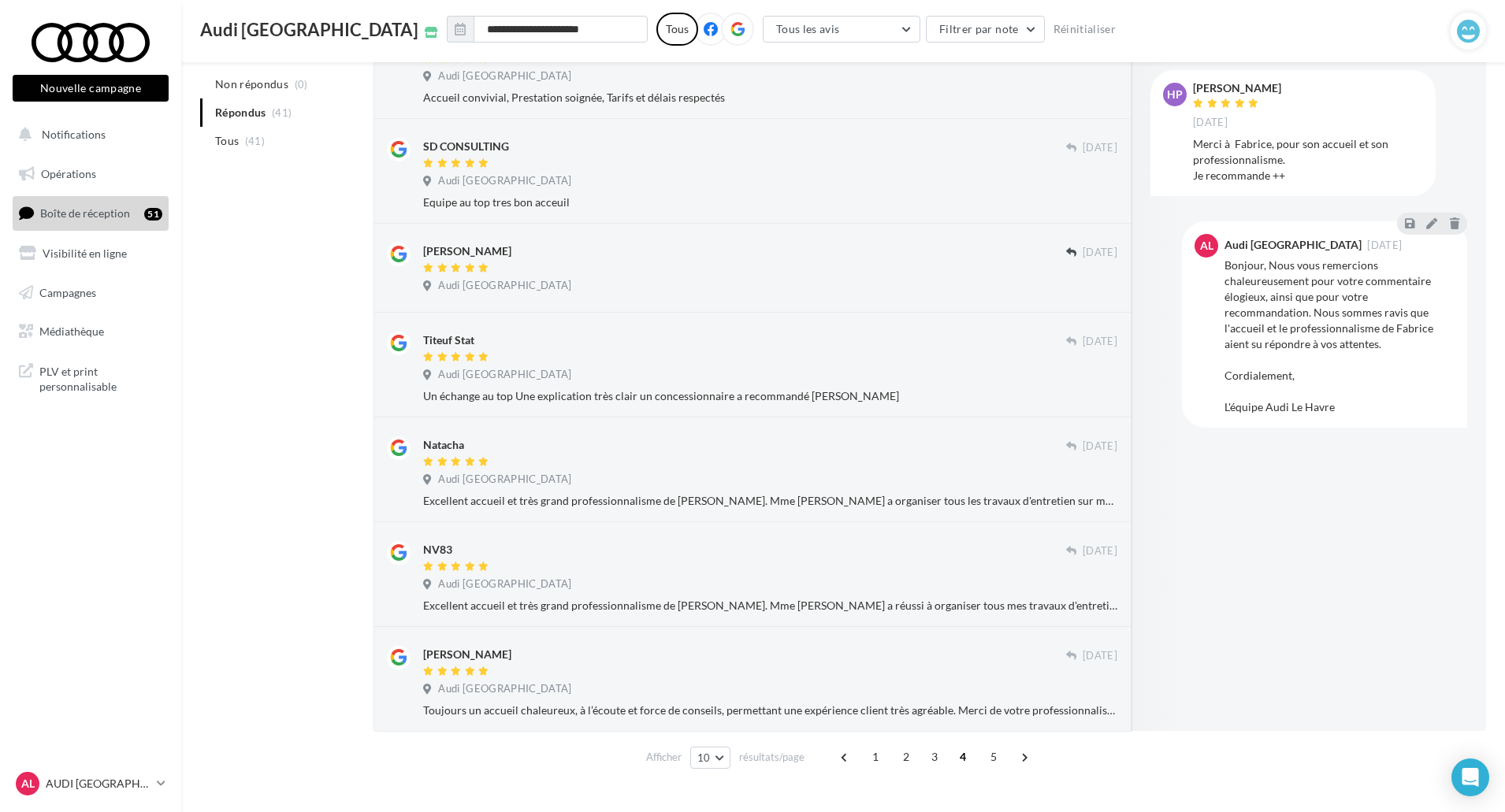
scroll to position [579, 0]
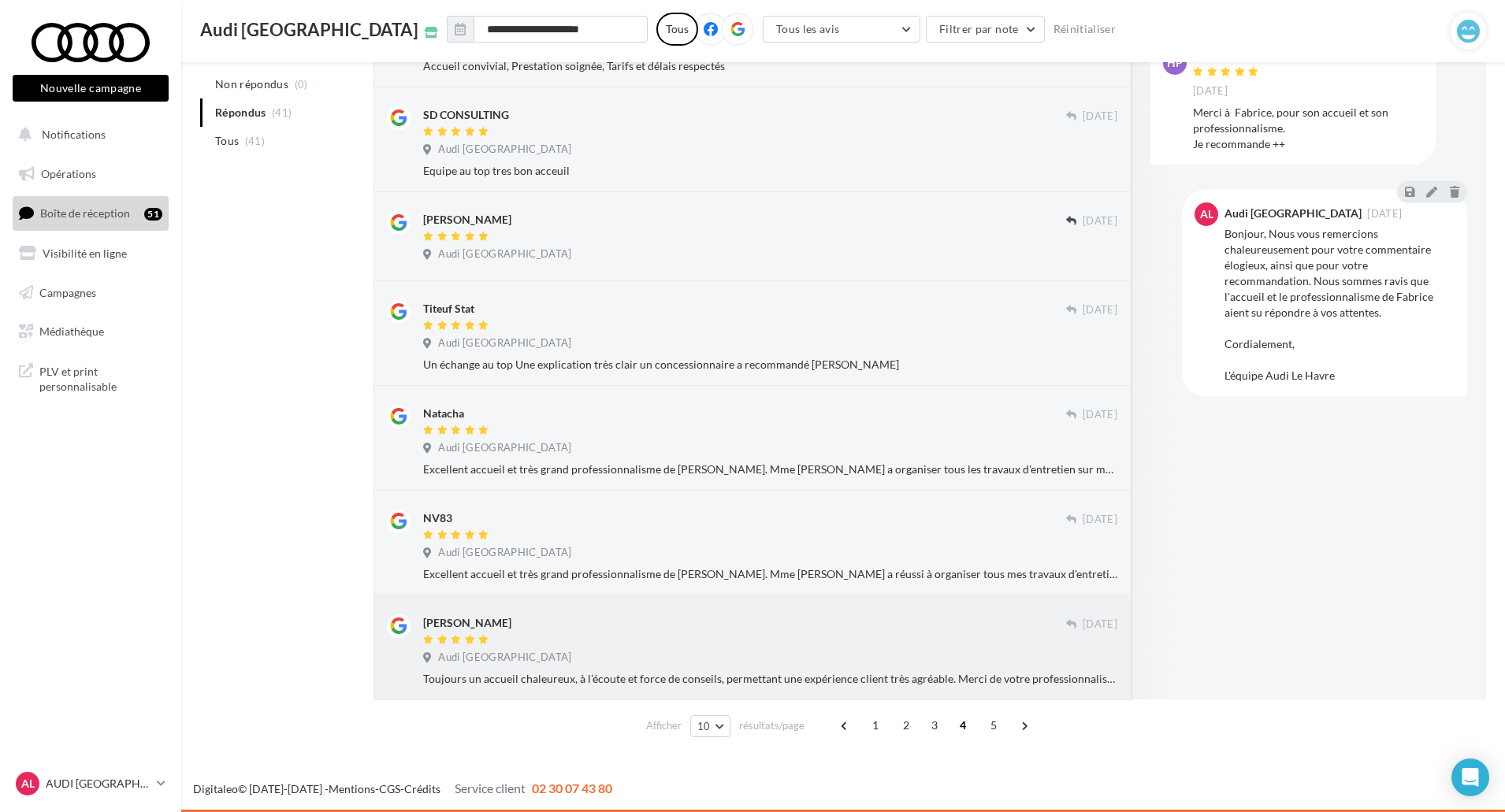
click at [938, 616] on div "Damien Vautier" at bounding box center [745, 622] width 643 height 16
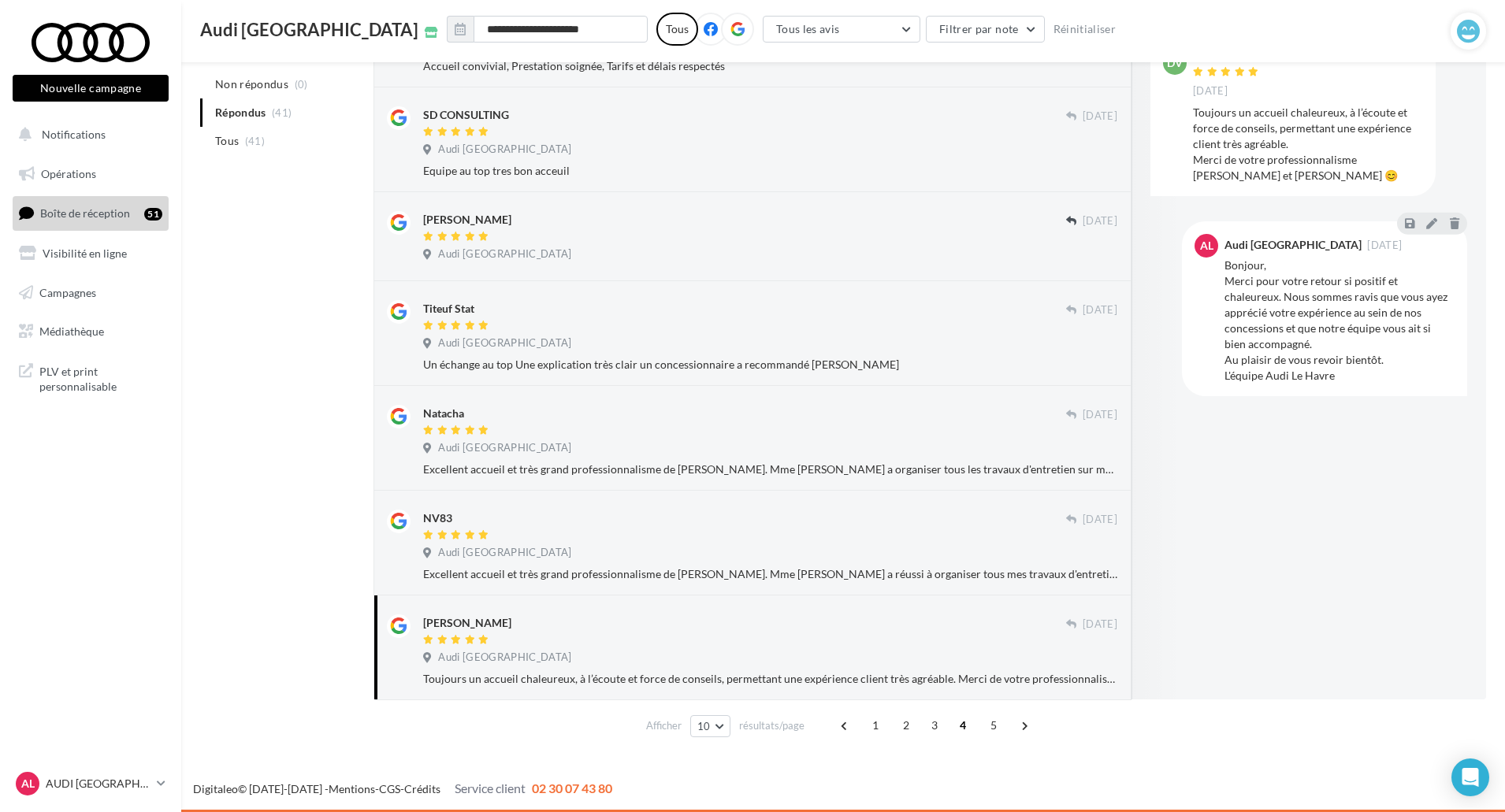
click at [778, 670] on div "Damien Vautier 02 sept. Audi Le Havre Toujours un accueil chaleureux, à l’écout…" at bounding box center [770, 650] width 694 height 72
click at [831, 571] on div "Excellent accueil et très grand professionnalisme de Mme Hélène Tourneur. Mme T…" at bounding box center [770, 574] width 694 height 15
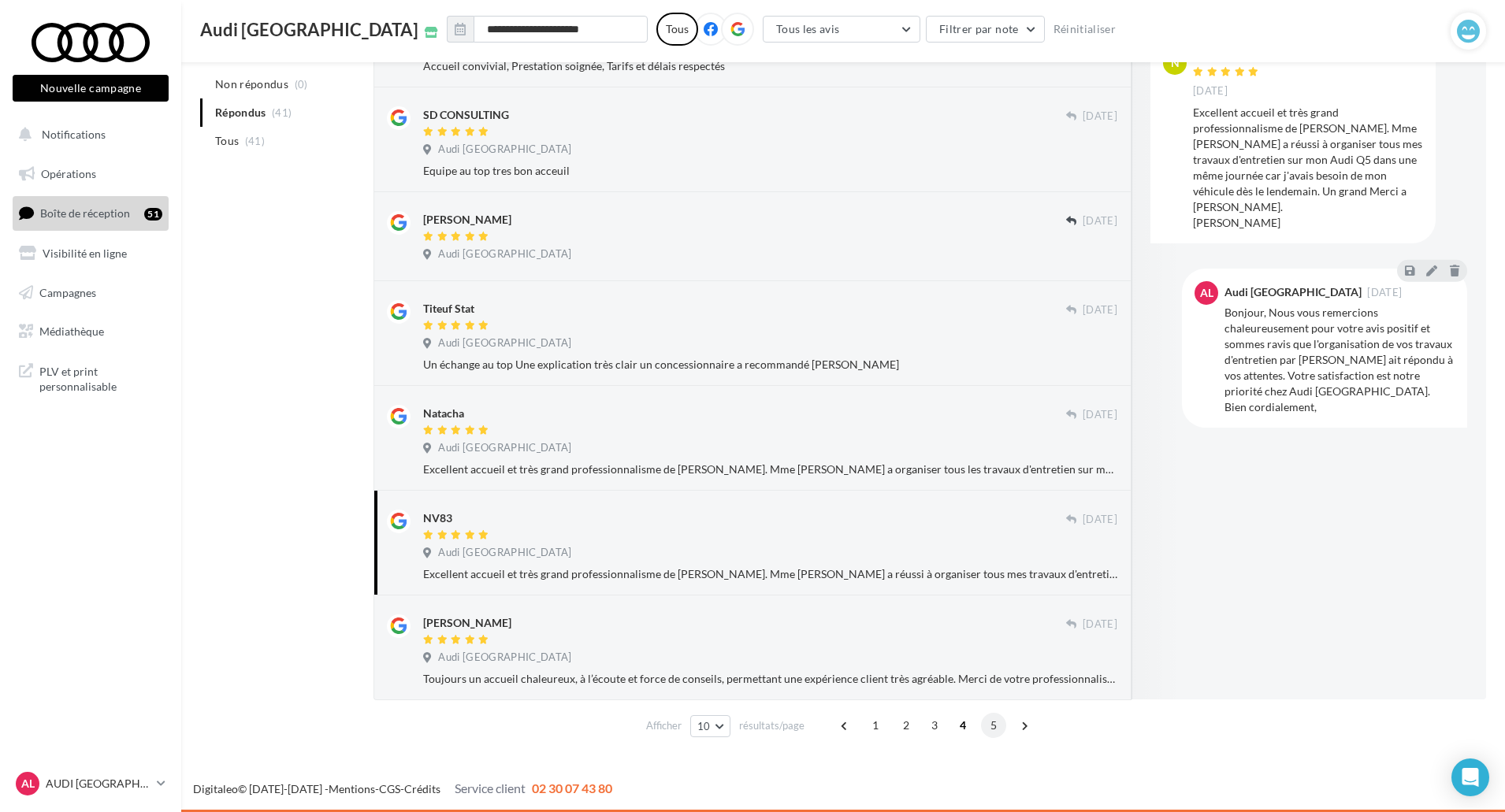
click at [984, 726] on span "5" at bounding box center [993, 725] width 25 height 25
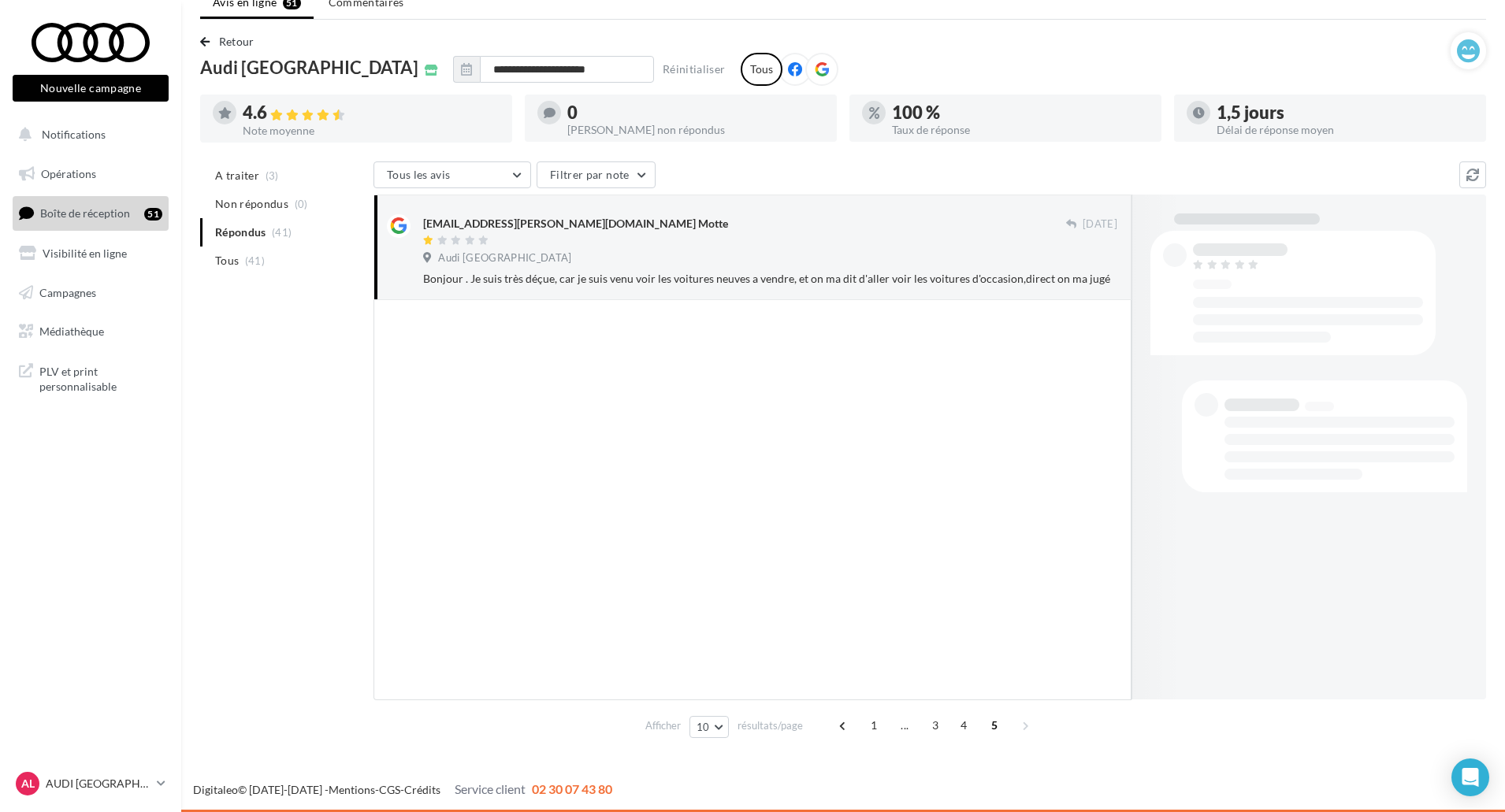
scroll to position [67, 0]
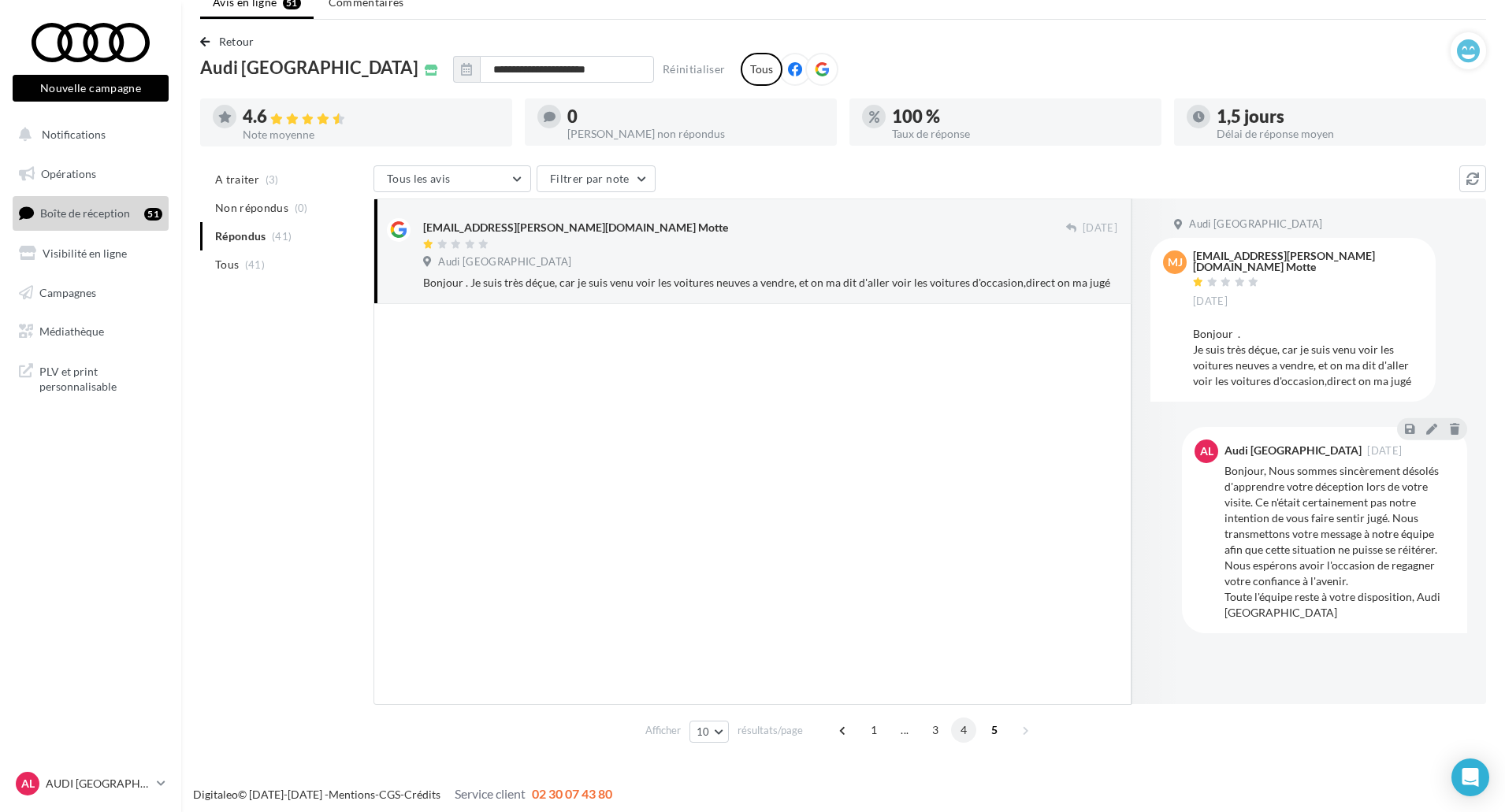
click at [972, 727] on span "4" at bounding box center [963, 730] width 25 height 25
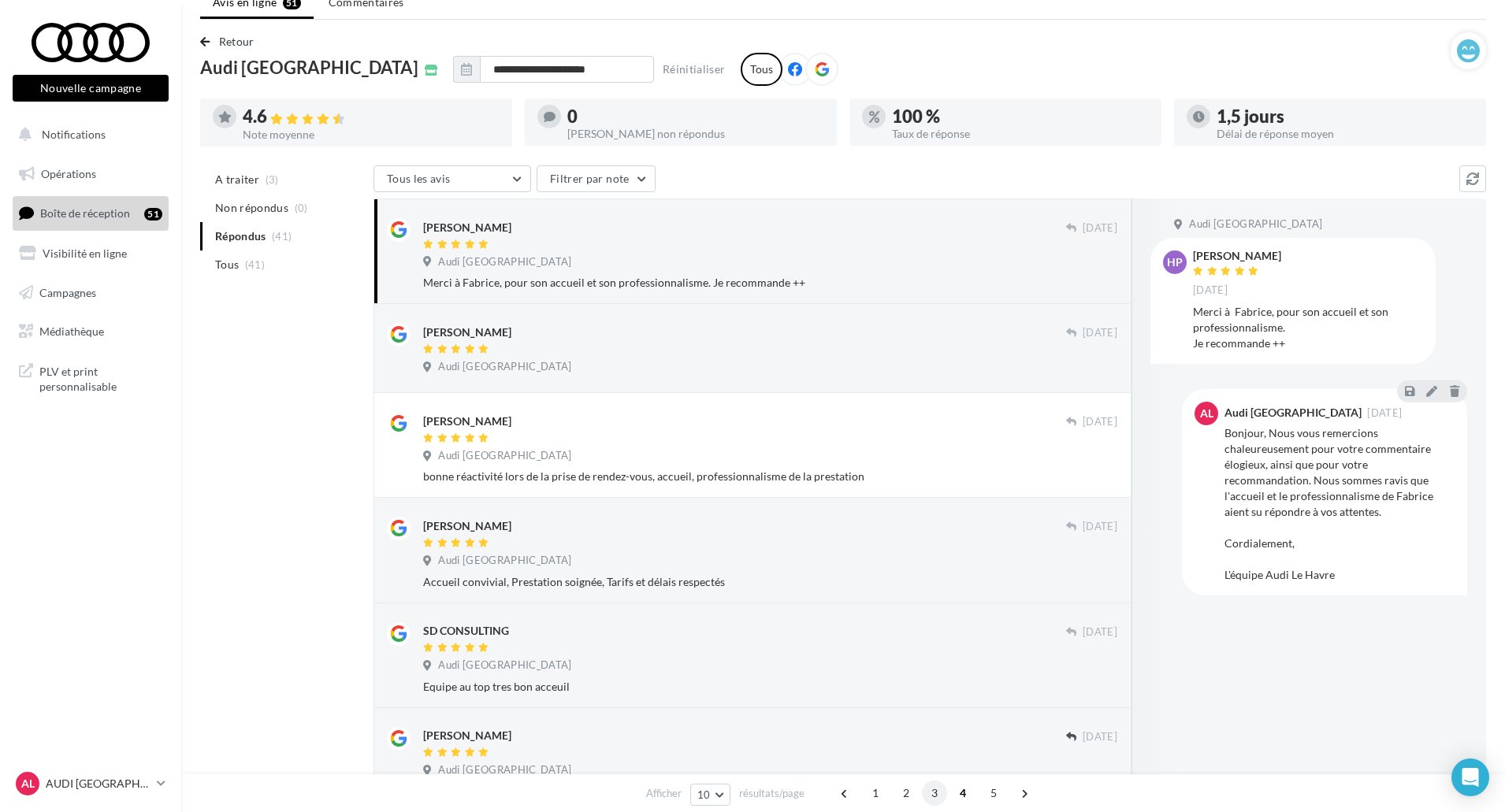
click at [937, 793] on span "3" at bounding box center [934, 793] width 25 height 25
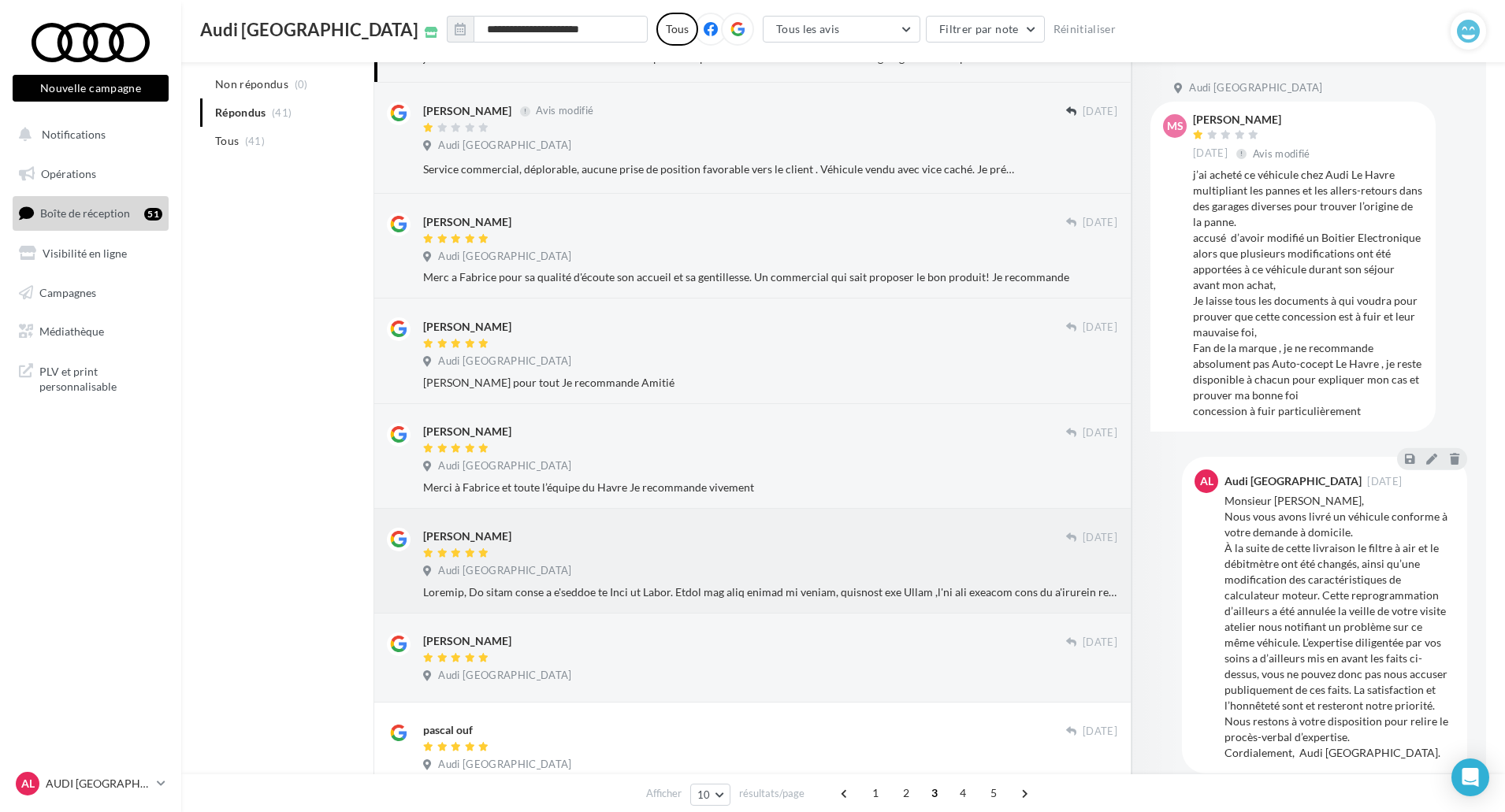
scroll to position [382, 0]
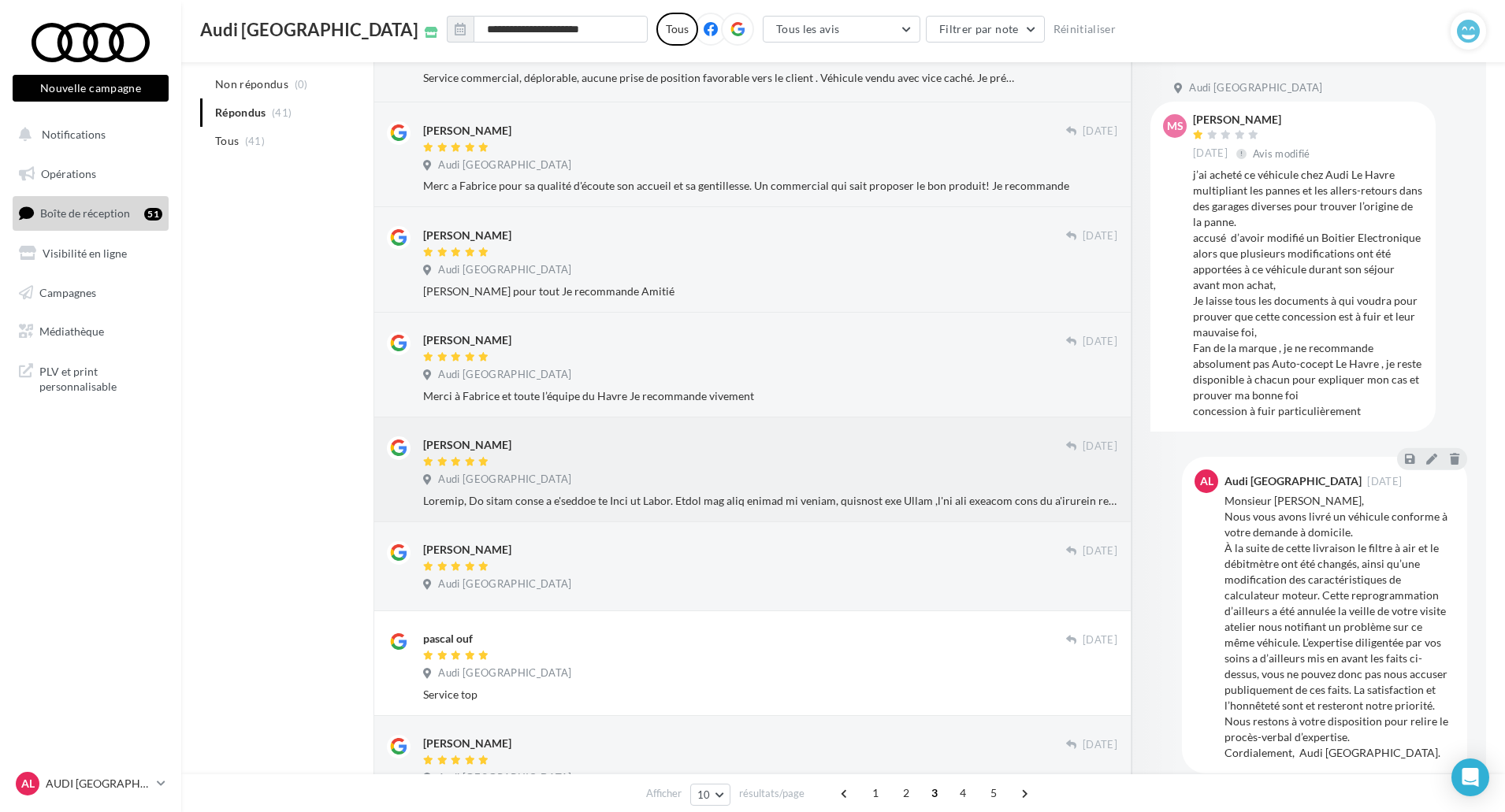
click at [805, 506] on div at bounding box center [770, 501] width 694 height 15
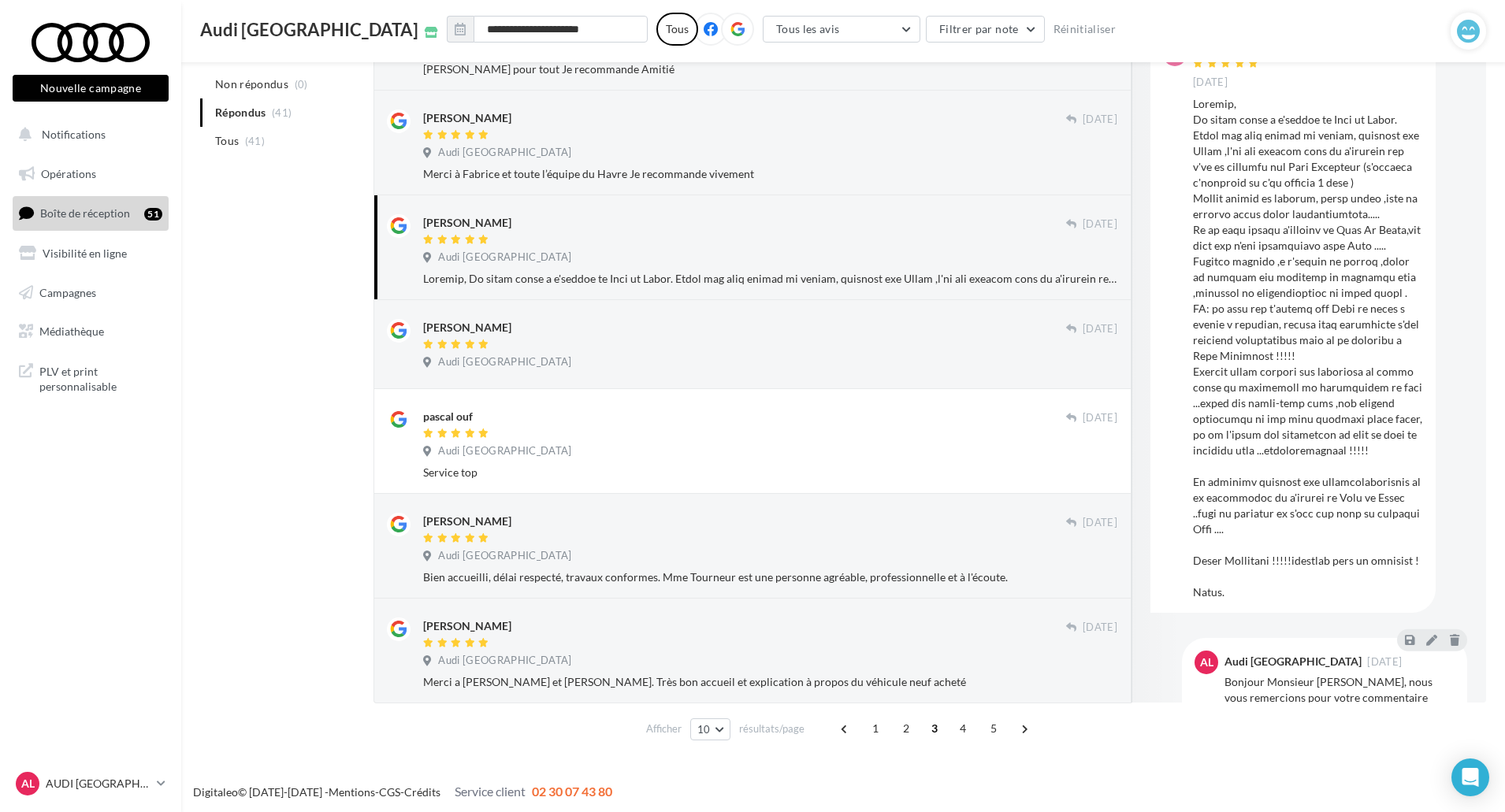
scroll to position [607, 0]
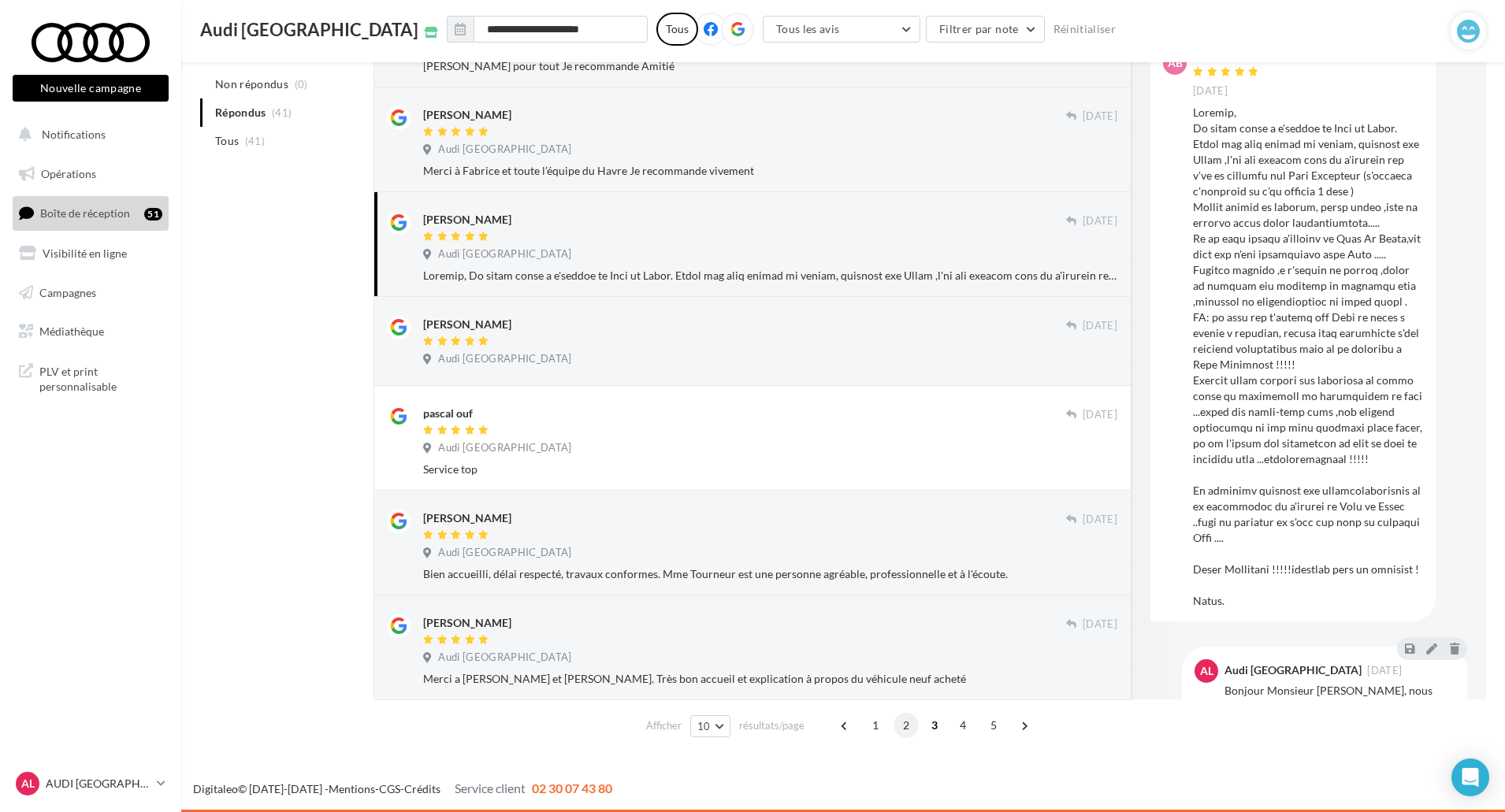
click at [906, 721] on span "2" at bounding box center [906, 725] width 25 height 25
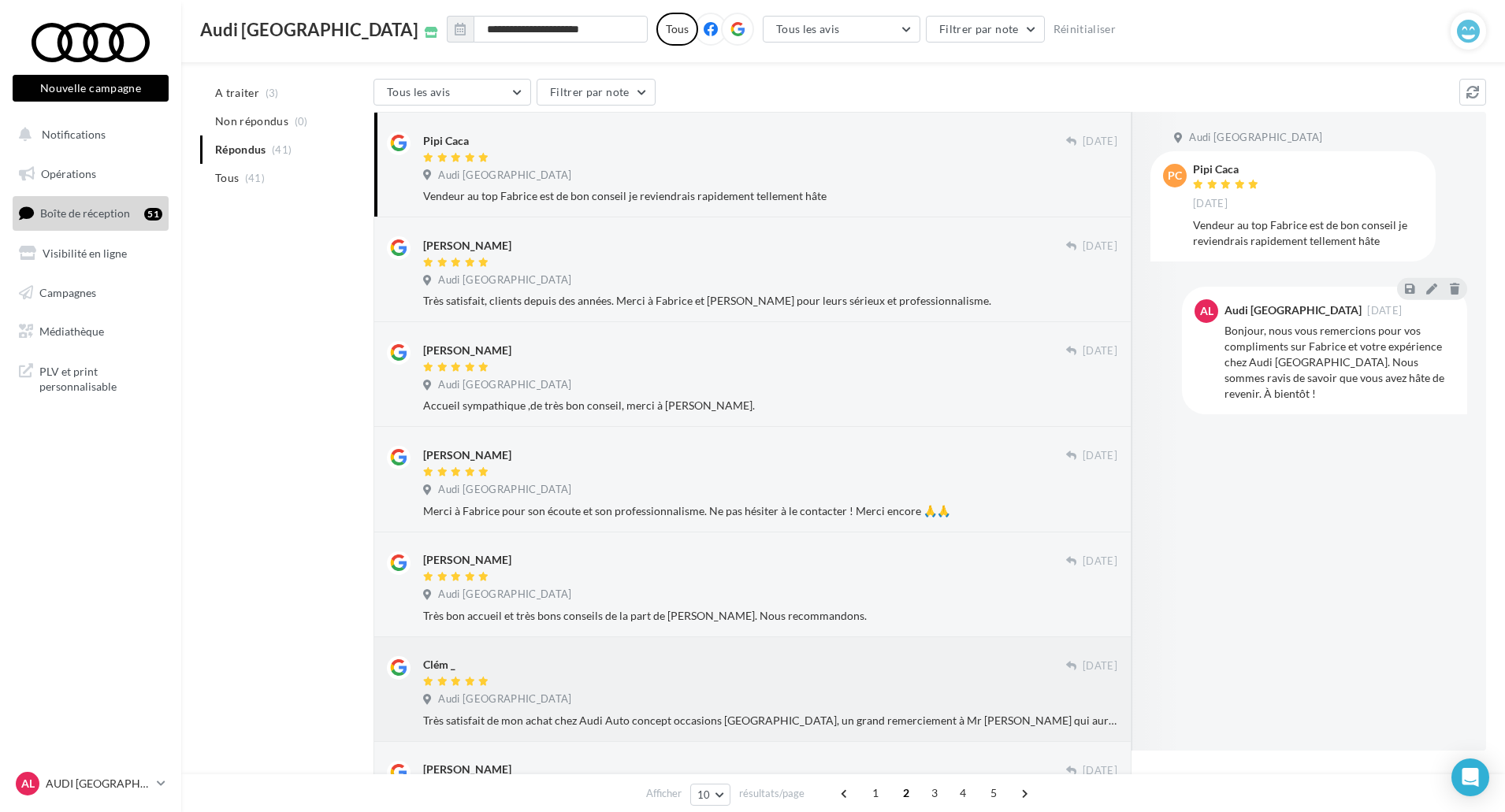
scroll to position [122, 0]
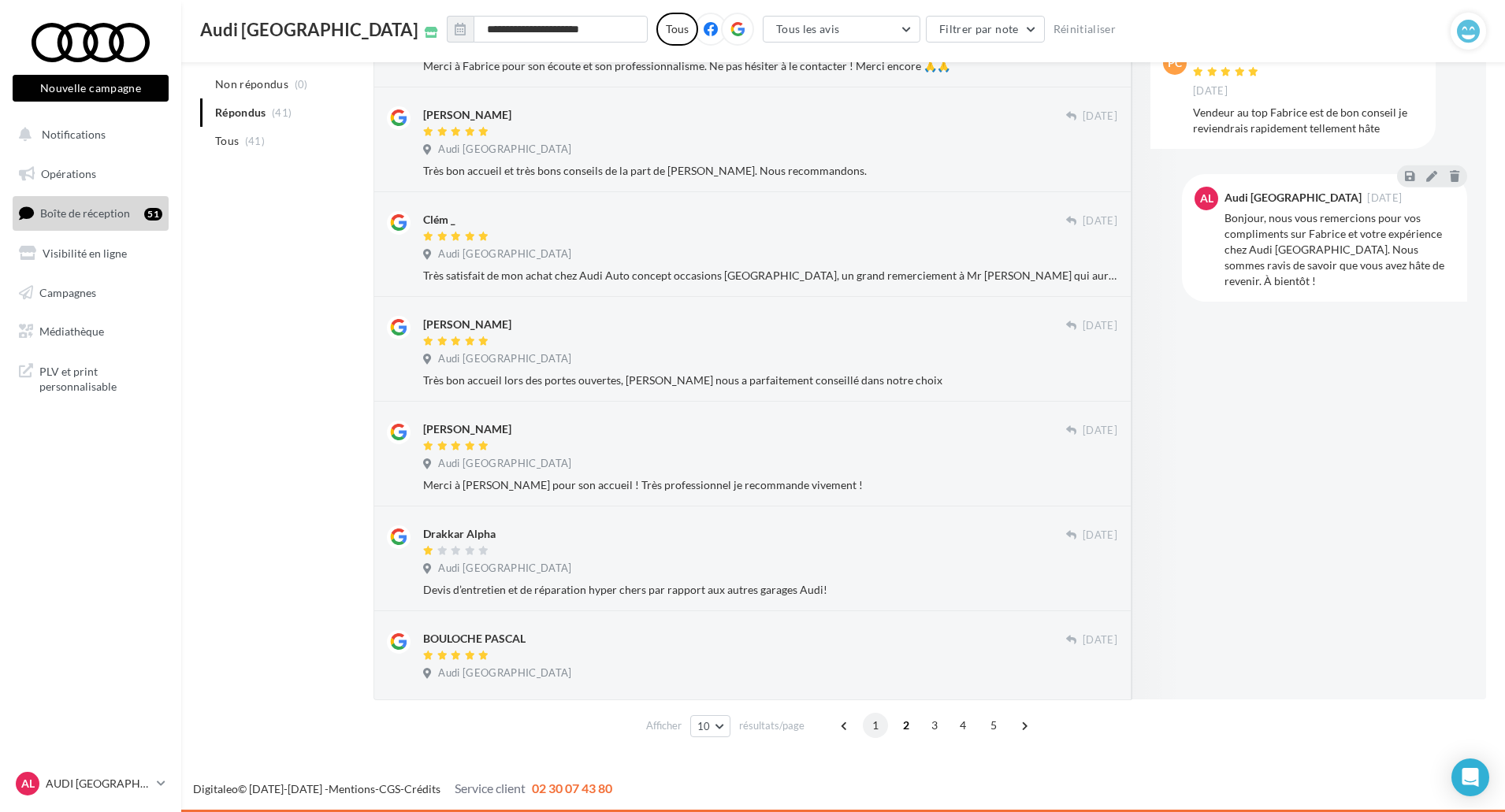
click at [867, 727] on span "1" at bounding box center [876, 725] width 25 height 25
